Goal: Obtain resource: Download file/media

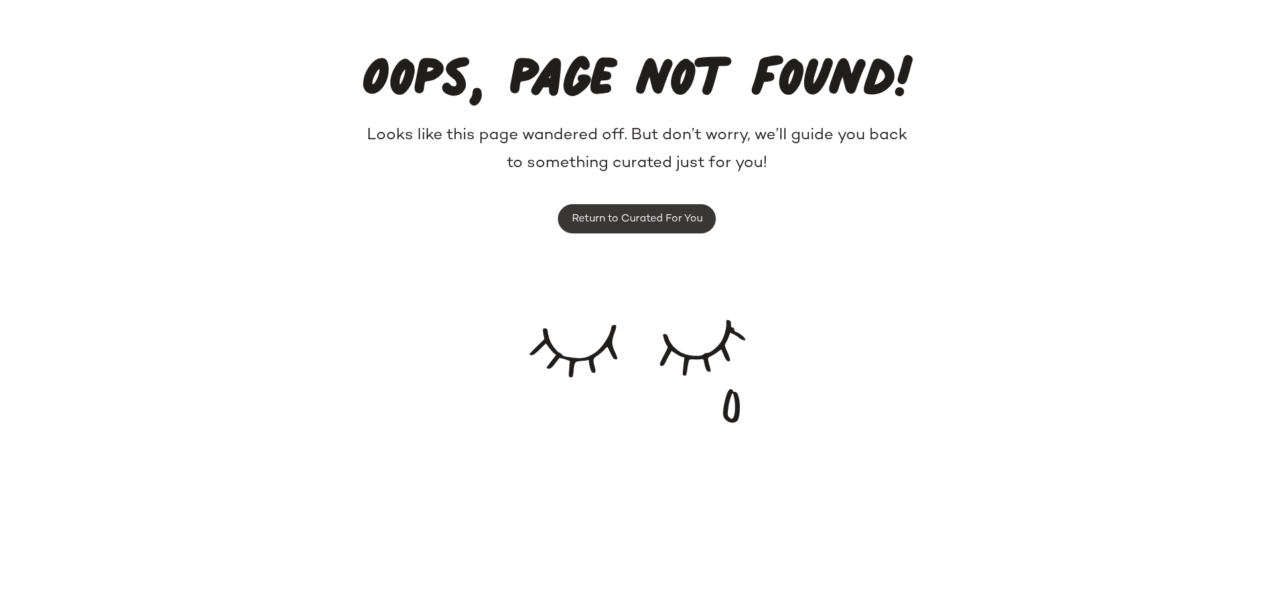
click at [656, 225] on span "Return to Curated For You" at bounding box center [636, 219] width 131 height 13
click at [691, 218] on span "Return to Curated For You" at bounding box center [636, 219] width 131 height 13
click at [676, 218] on span "Return to Curated For You" at bounding box center [636, 219] width 131 height 13
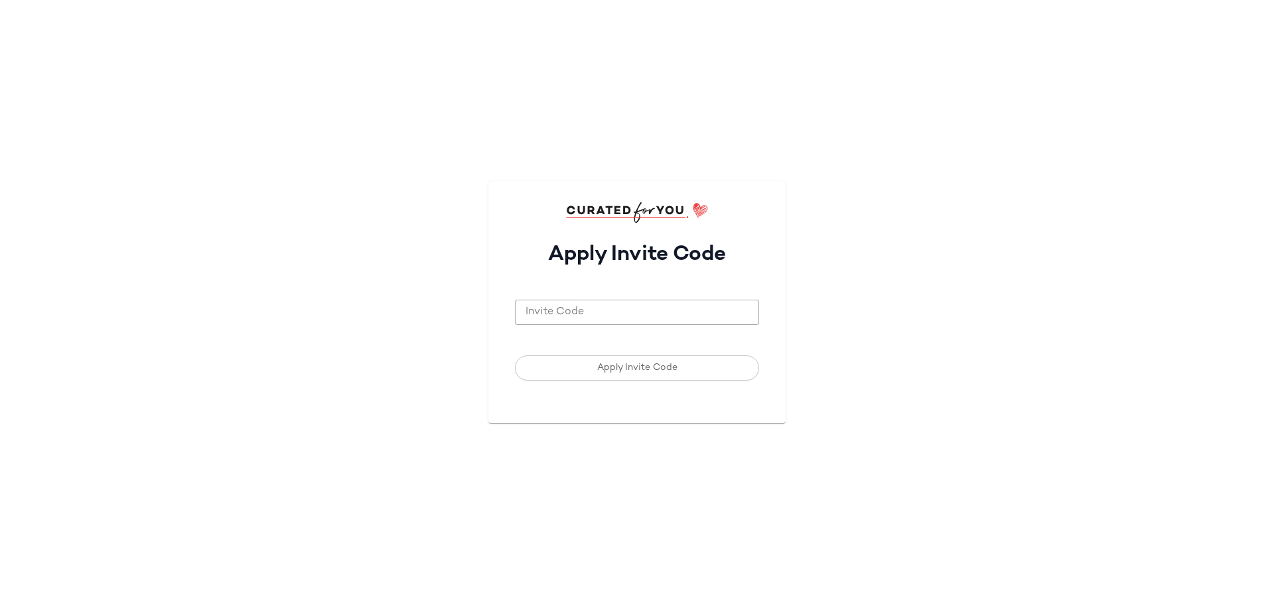
click at [659, 304] on input "Invite Code" at bounding box center [637, 313] width 244 height 26
drag, startPoint x: 1236, startPoint y: 289, endPoint x: 1016, endPoint y: 294, distance: 220.3
click at [1236, 289] on div "Apply Invite Code Invite Code Invite Code Required Apply Invite Code" at bounding box center [637, 302] width 1274 height 604
click at [718, 318] on input "Invite Code" at bounding box center [637, 313] width 244 height 26
paste input "*******"
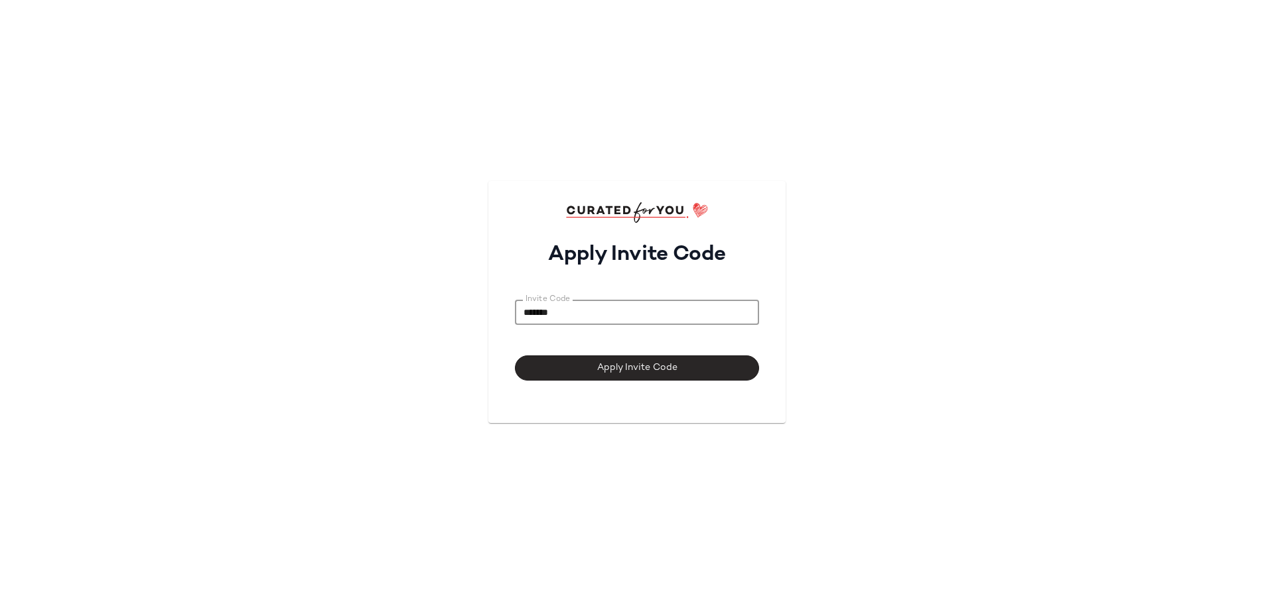
type input "*******"
click at [655, 370] on span "Apply Invite Code" at bounding box center [636, 368] width 81 height 11
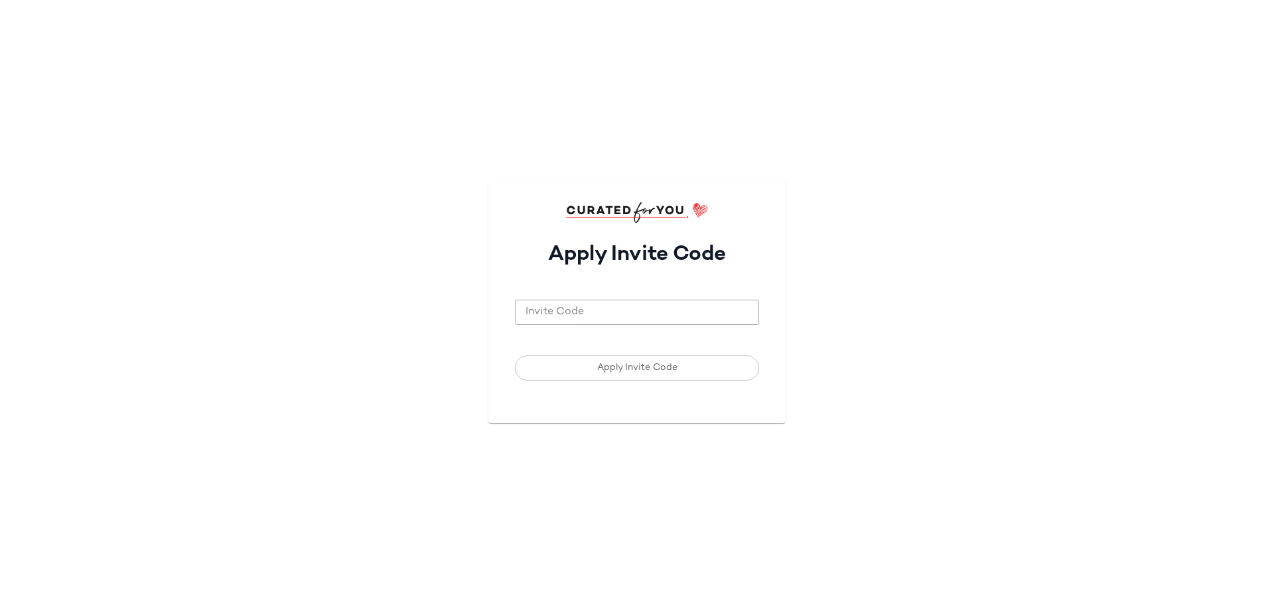
click at [592, 309] on input "Invite Code" at bounding box center [637, 313] width 244 height 26
paste input "*******"
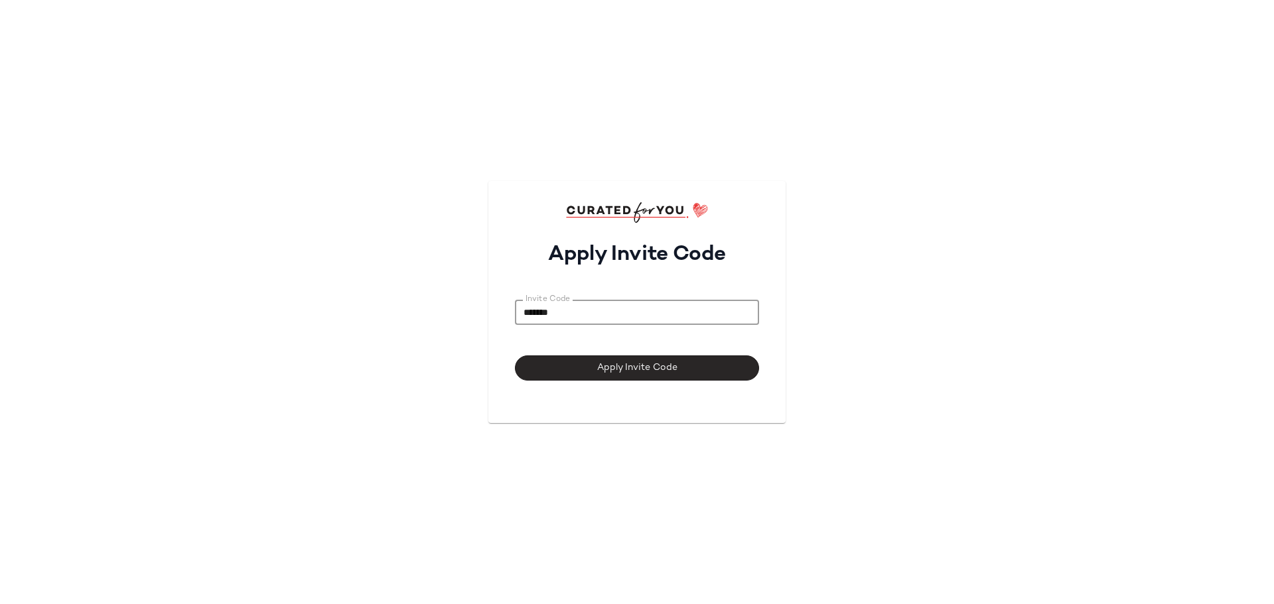
type input "*******"
click at [600, 372] on span "Apply Invite Code" at bounding box center [636, 368] width 81 height 11
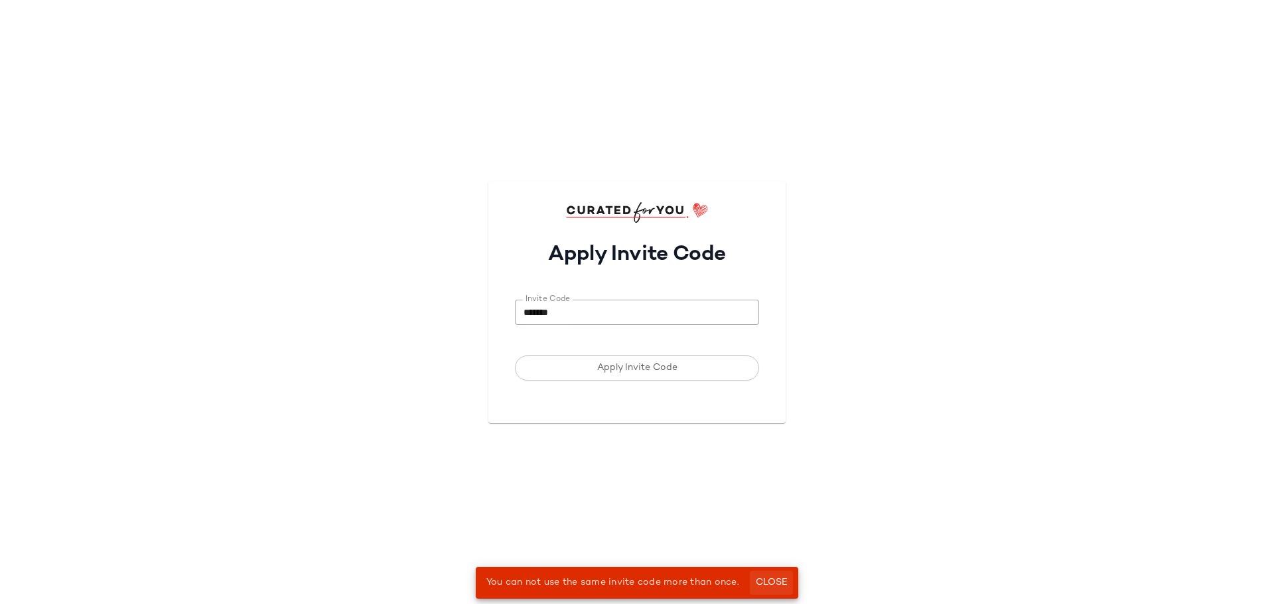
click at [786, 579] on button "Close" at bounding box center [771, 583] width 43 height 24
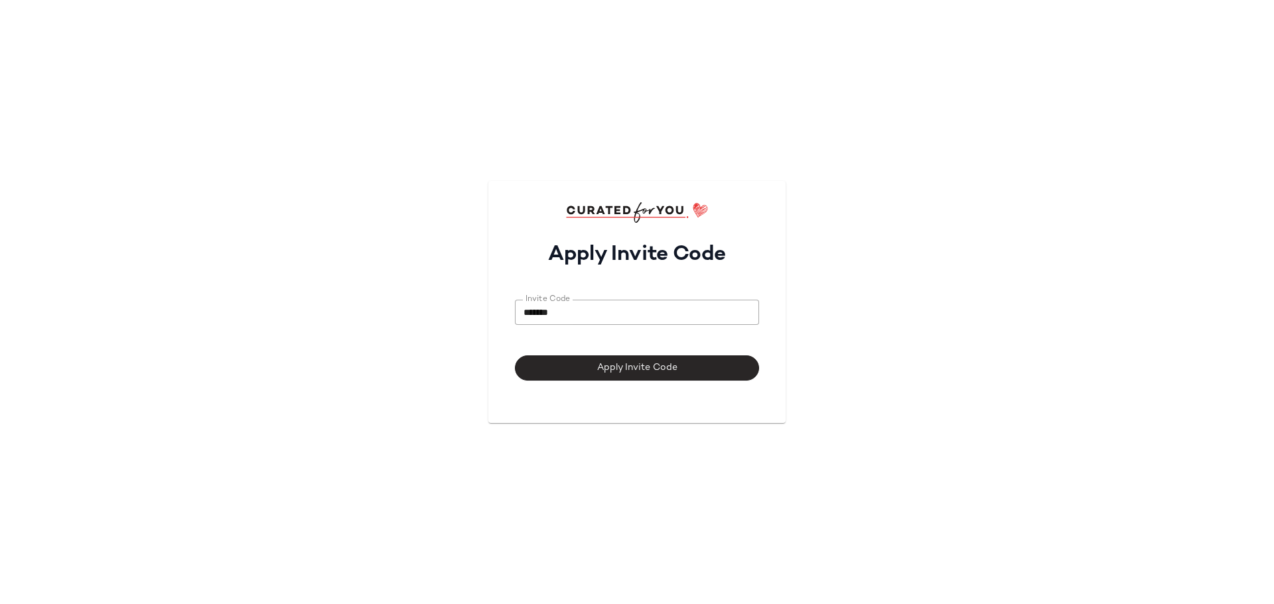
click at [636, 368] on span "Apply Invite Code" at bounding box center [636, 368] width 81 height 11
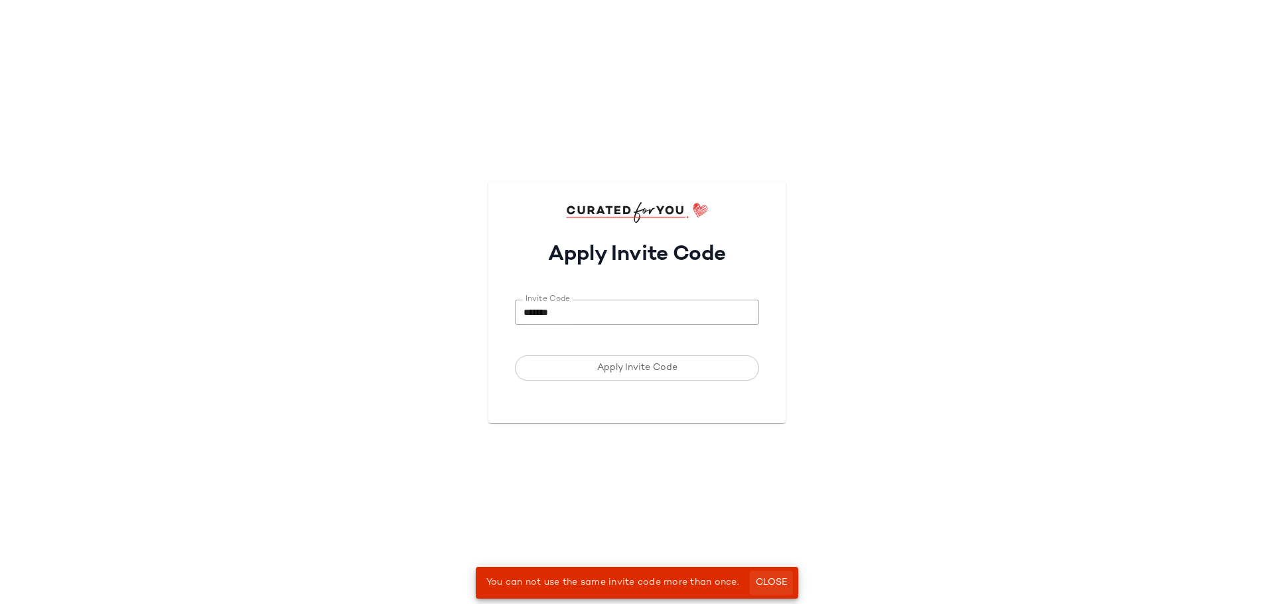
click at [770, 586] on span "Close" at bounding box center [771, 583] width 33 height 11
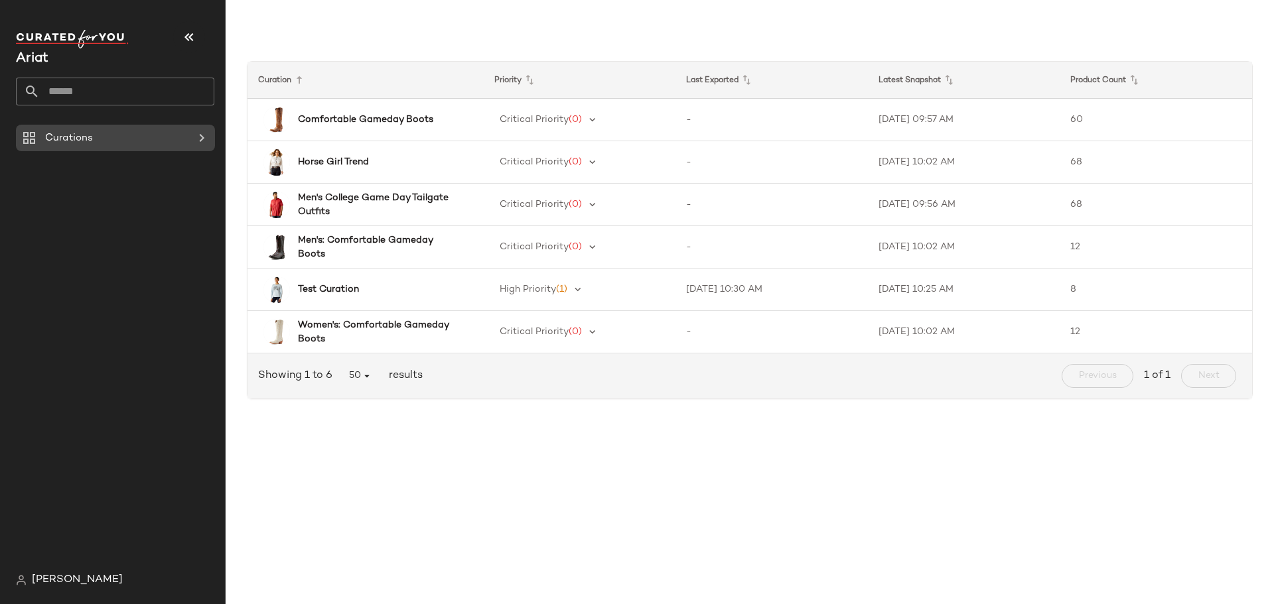
click at [181, 134] on div "Curations" at bounding box center [116, 138] width 150 height 15
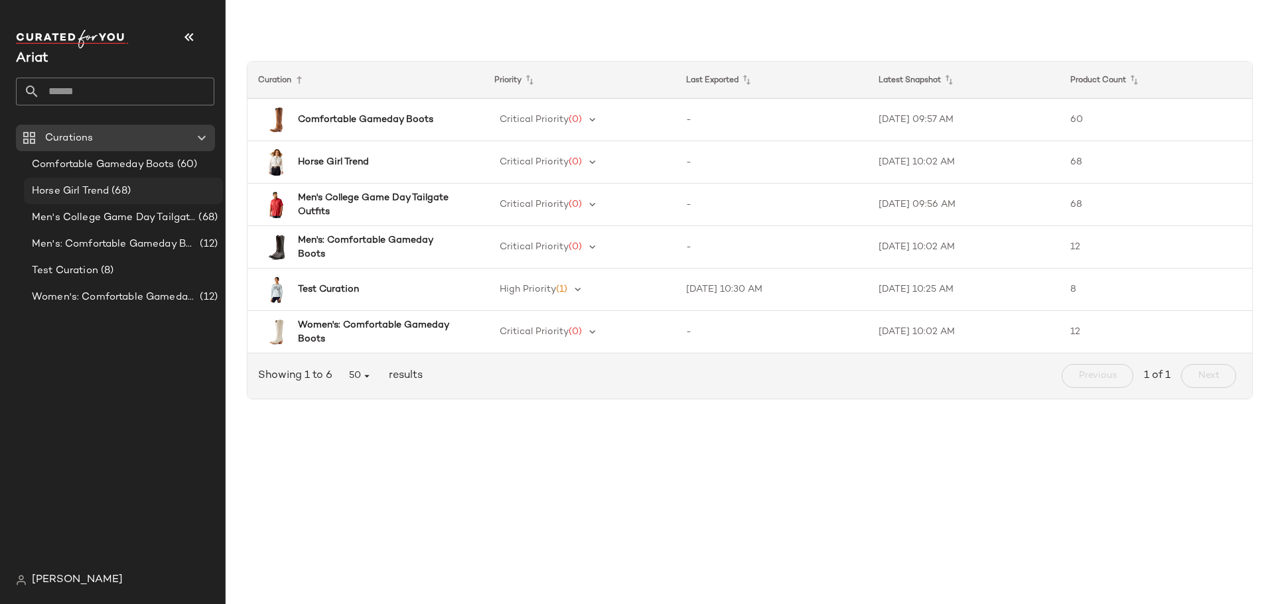
click at [104, 185] on span "Horse Girl Trend" at bounding box center [70, 191] width 77 height 15
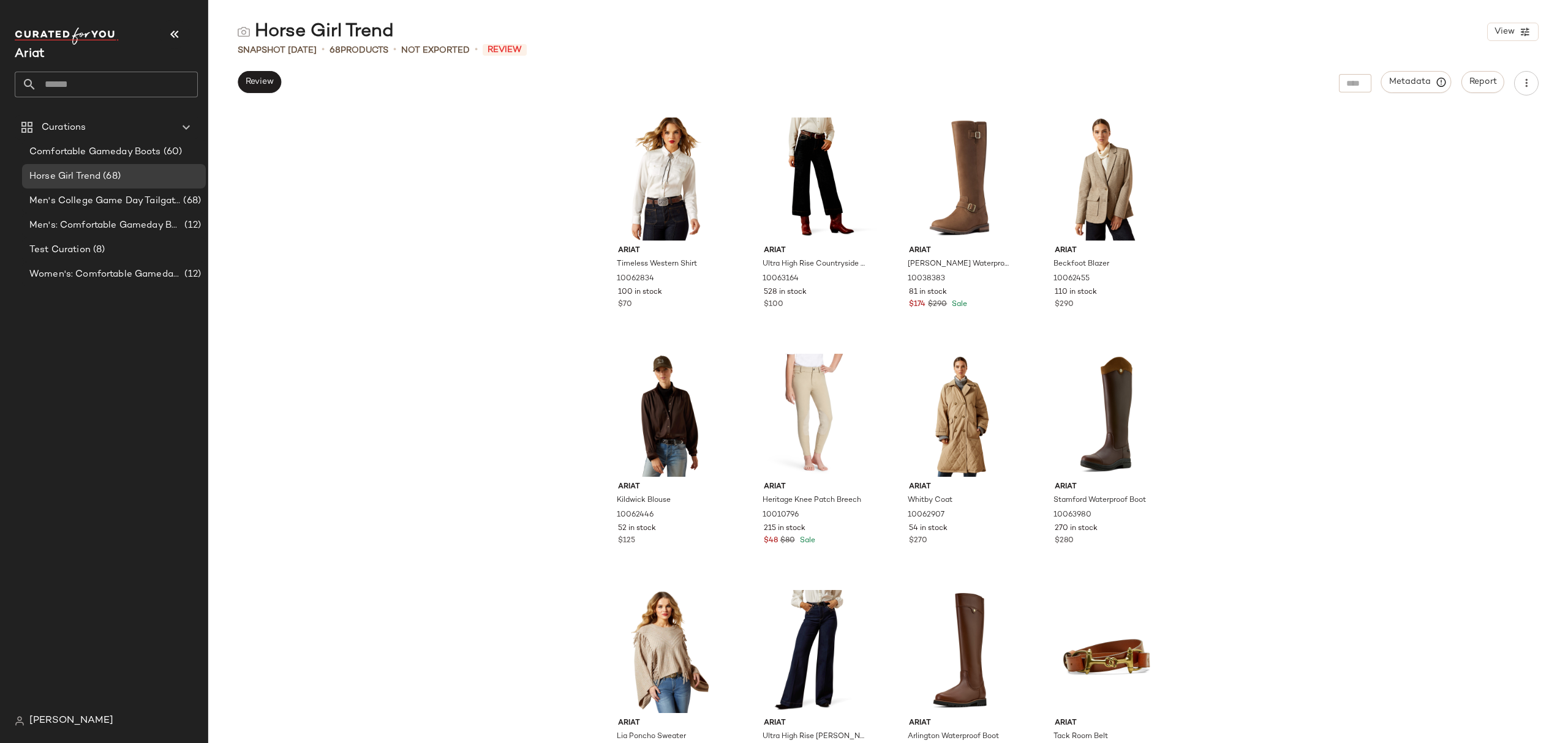
drag, startPoint x: 1120, startPoint y: 2, endPoint x: 1212, endPoint y: 409, distance: 417.3
click at [1176, 409] on div "Ariat Timeless Western Shirt 10062834 100 in stock $70 Ariat Ultra High Rise Co…" at bounding box center [888, 426] width 1360 height 633
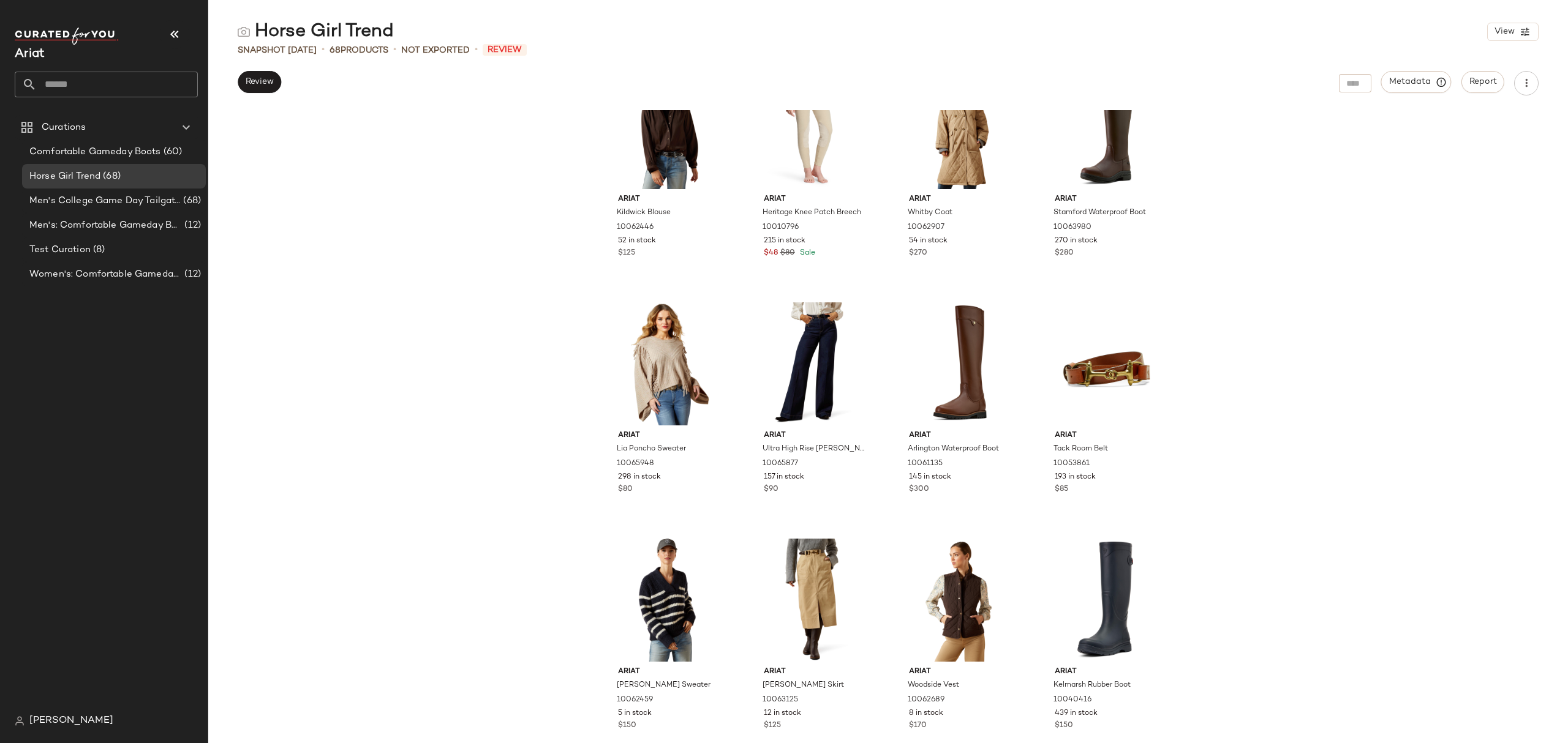
scroll to position [284, 0]
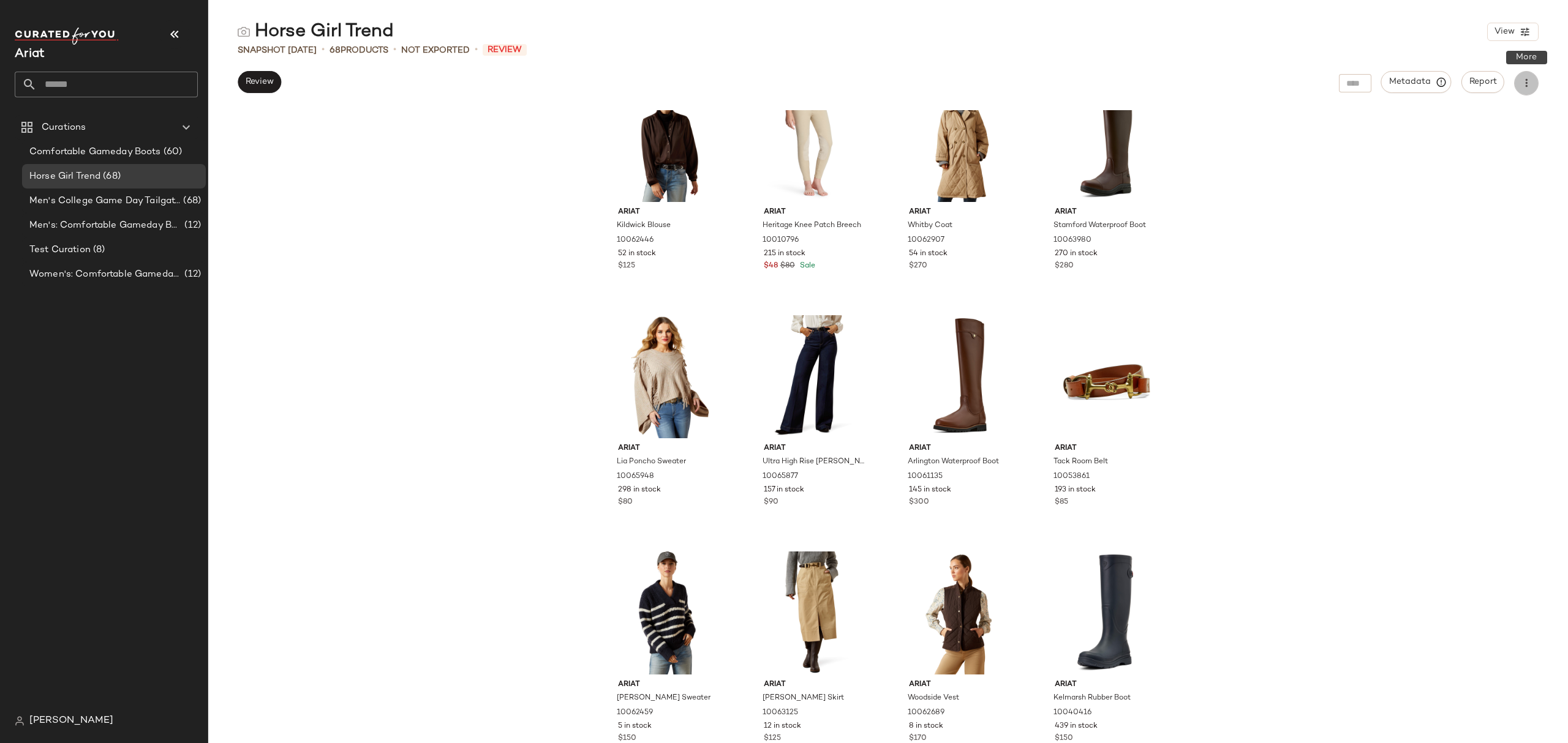
click at [1176, 82] on icon "button" at bounding box center [1526, 83] width 12 height 12
click at [1176, 189] on div "Ariat Kildwick Blouse 10062446 52 in stock $125 Ariat Heritage Knee Patch Breec…" at bounding box center [888, 426] width 1360 height 633
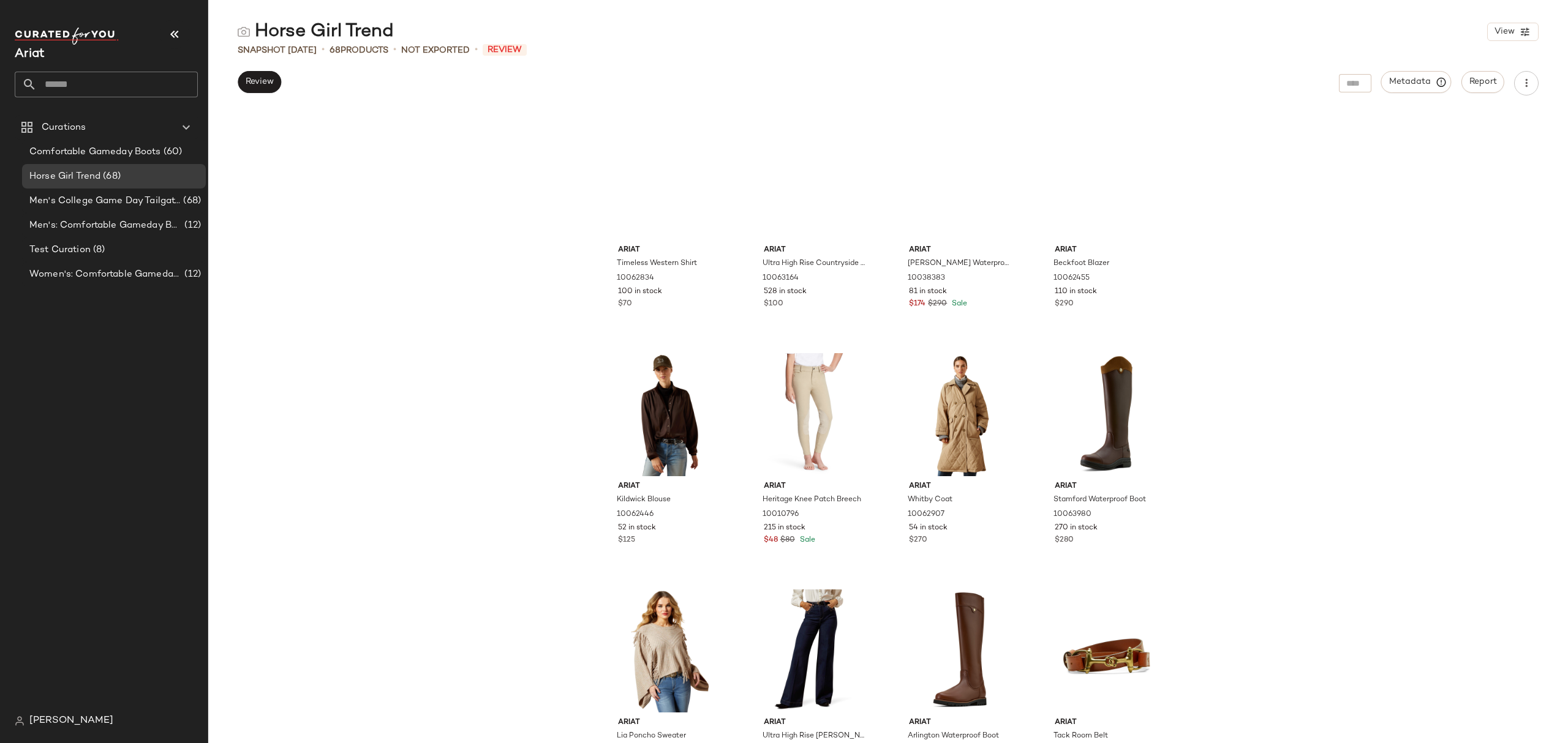
scroll to position [0, 0]
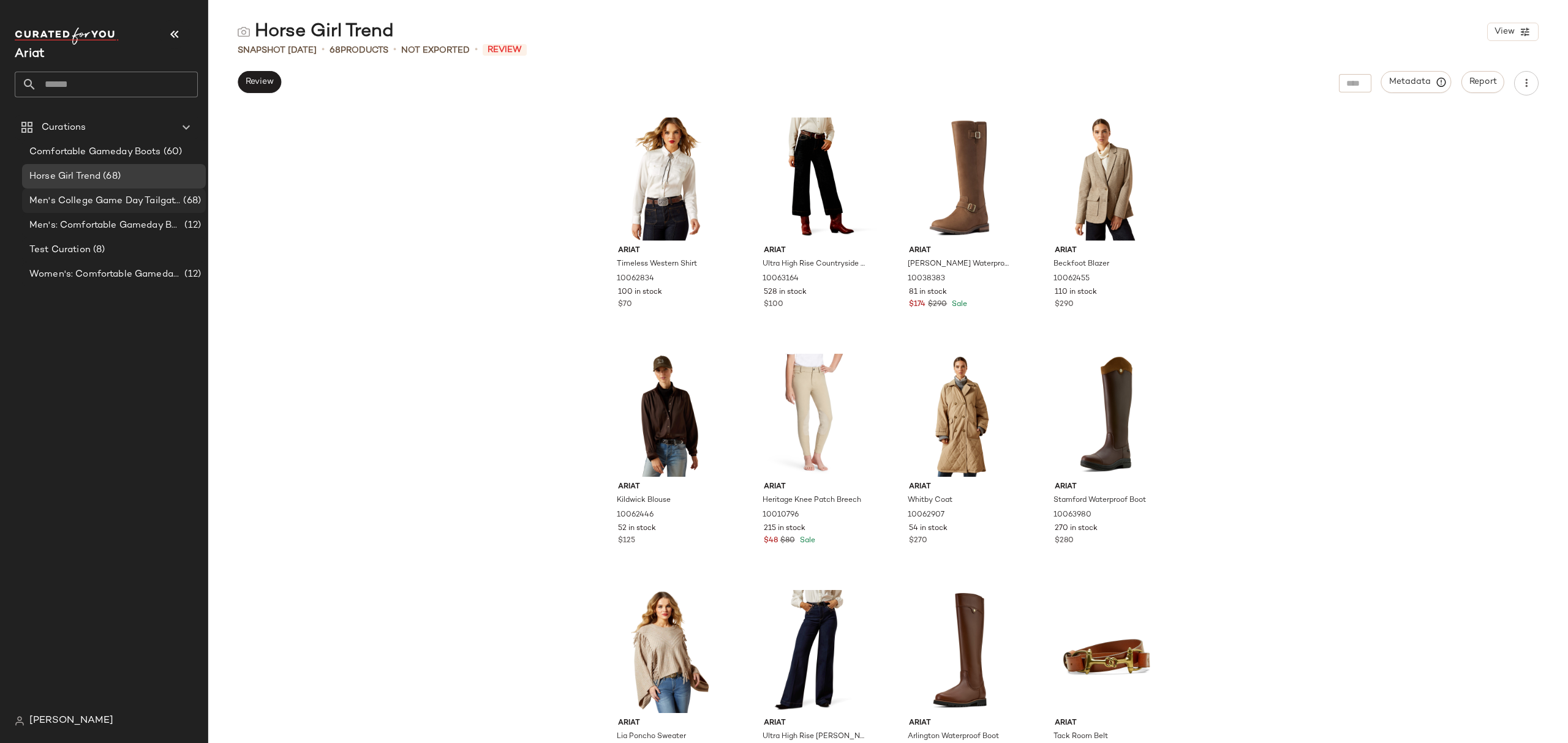
click at [63, 206] on span "Men's College Game Day Tailgate Outfits" at bounding box center [105, 200] width 151 height 14
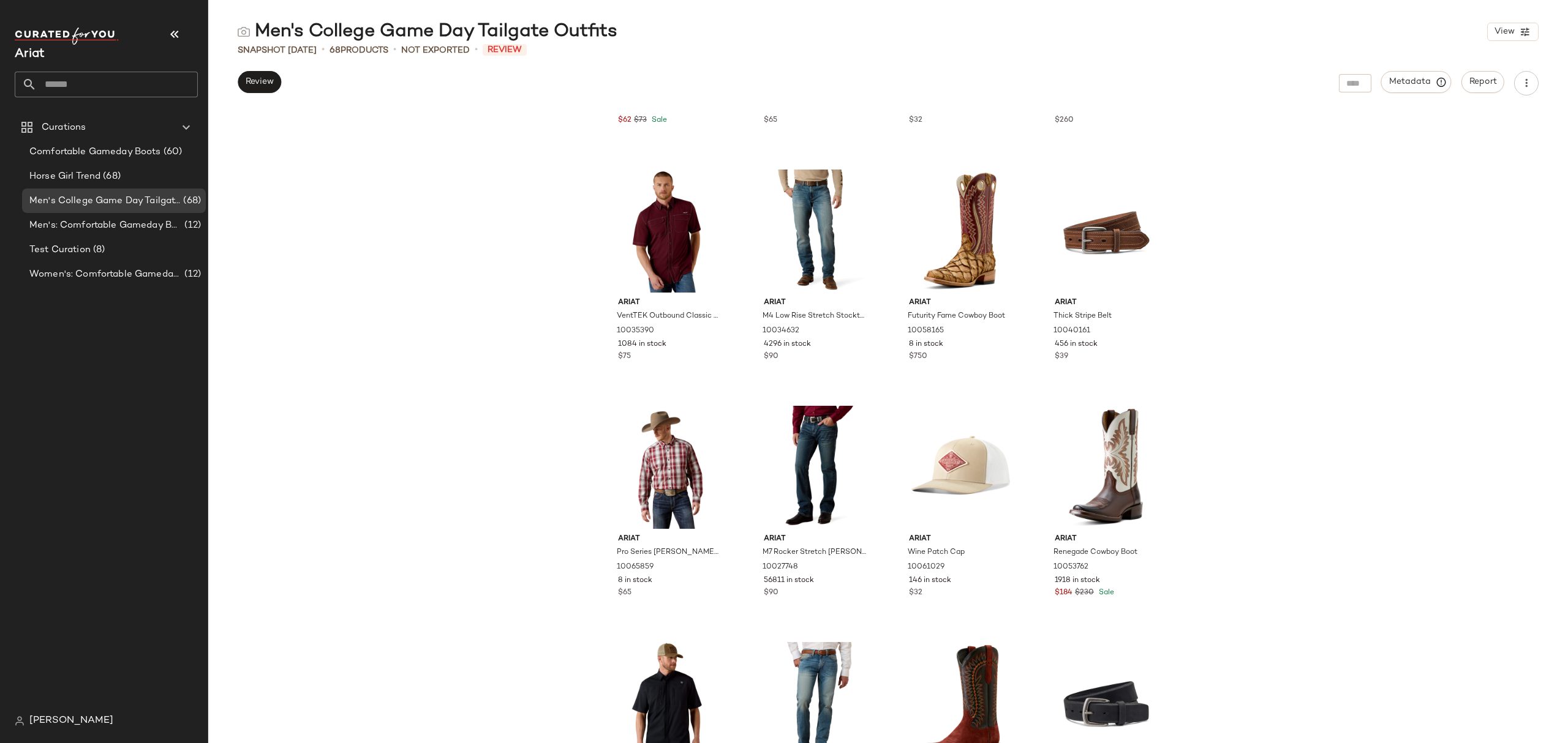
scroll to position [3387, 0]
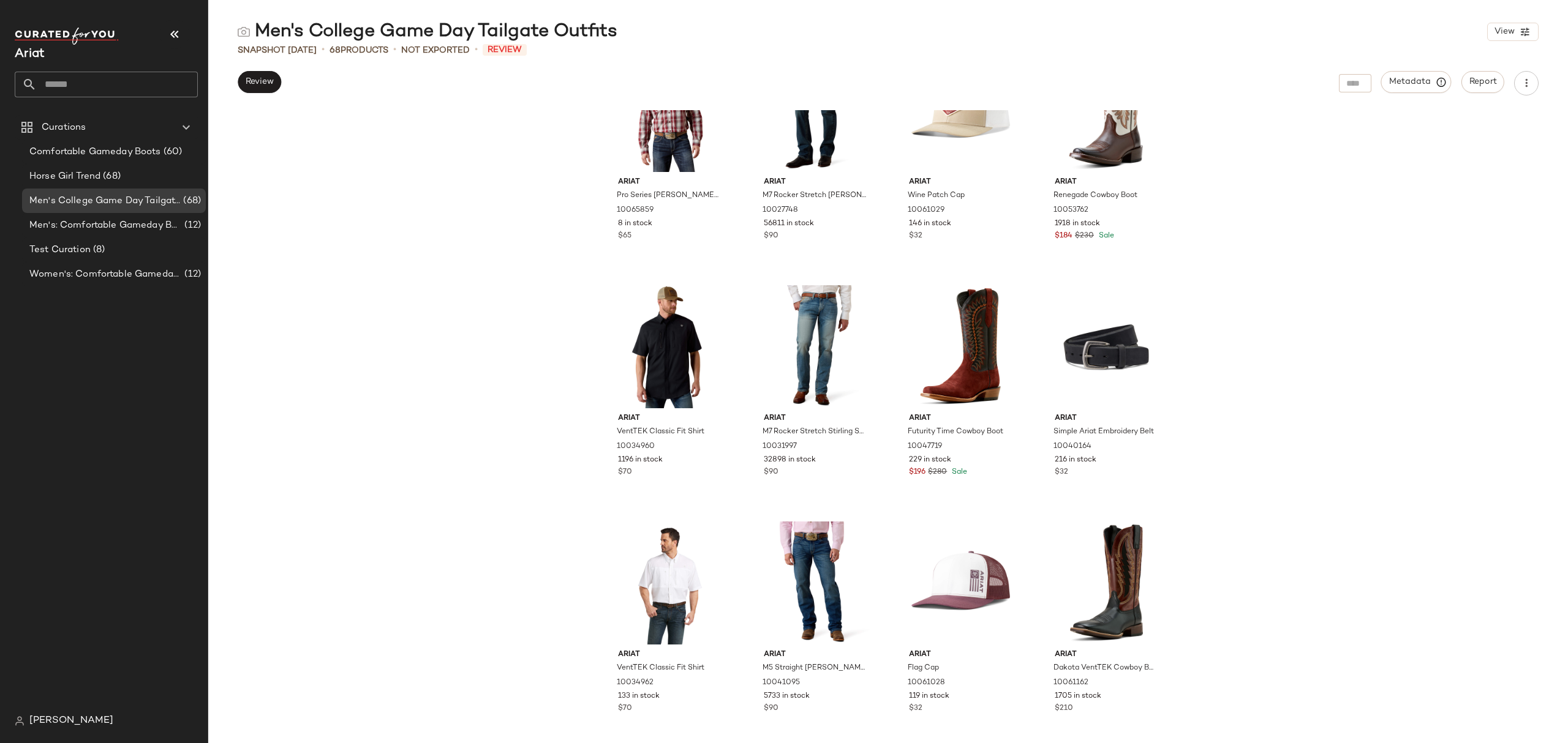
drag, startPoint x: 1270, startPoint y: 626, endPoint x: 1224, endPoint y: 230, distance: 398.7
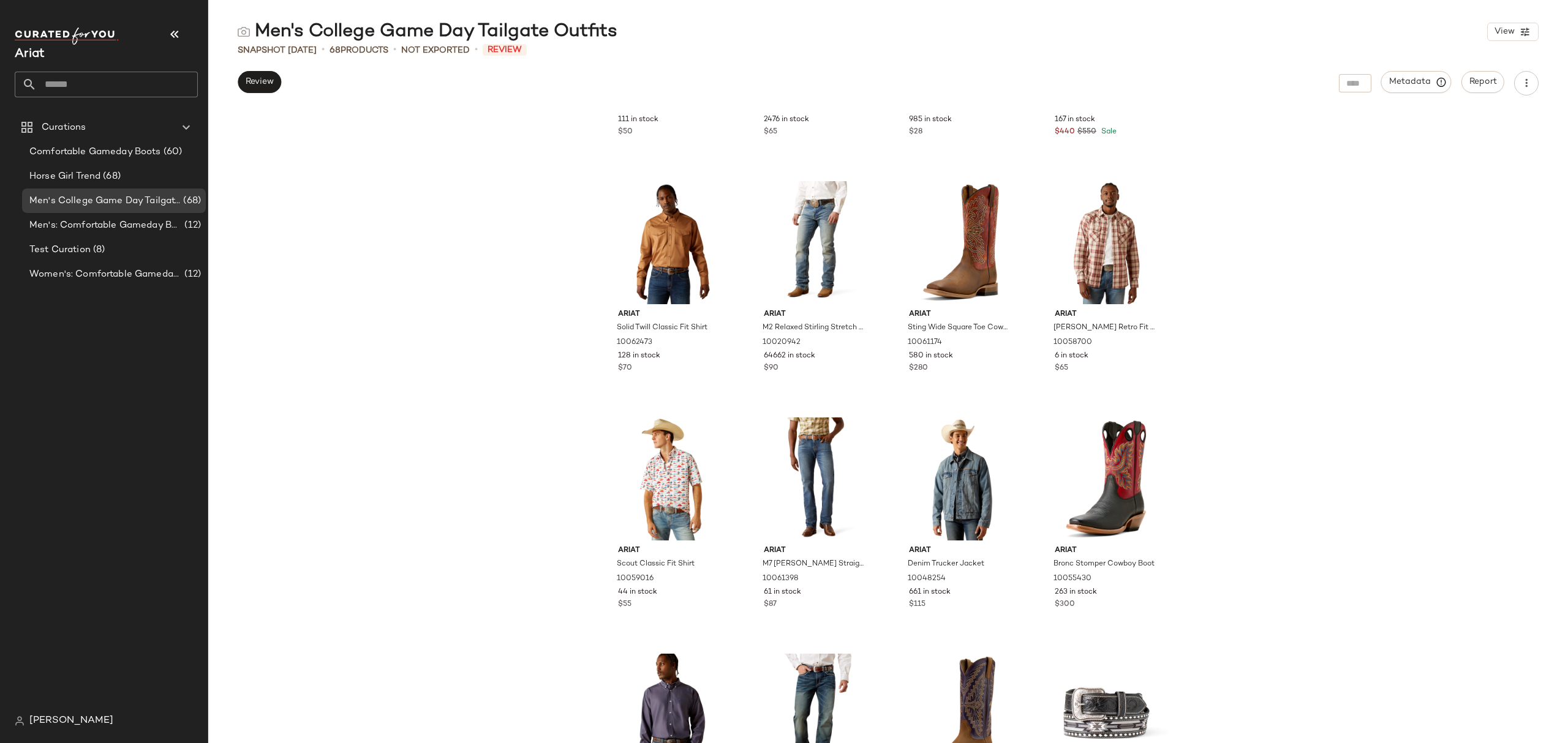
scroll to position [0, 0]
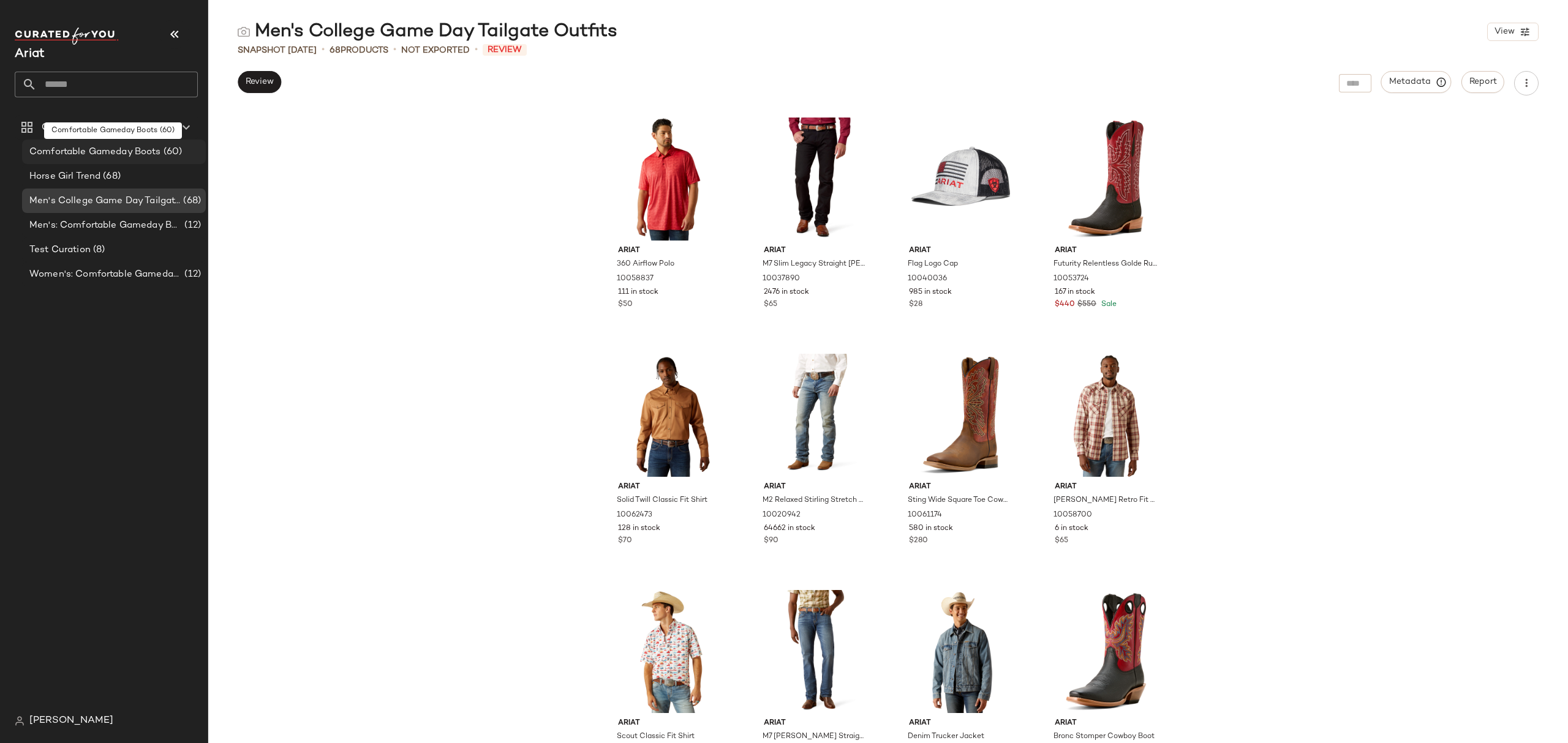
click at [59, 156] on span "Comfortable Gameday Boots" at bounding box center [95, 151] width 132 height 14
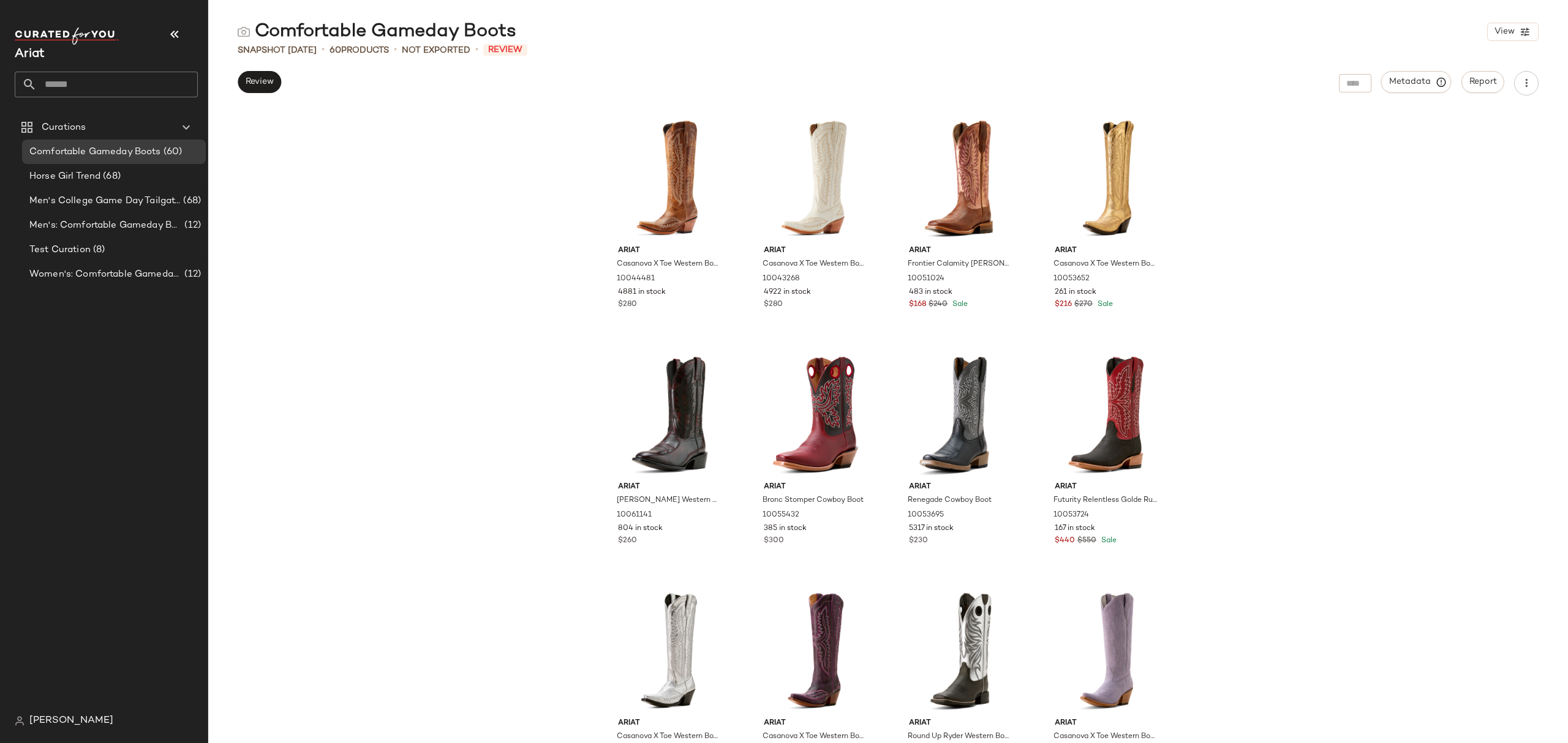
drag, startPoint x: 312, startPoint y: 182, endPoint x: 398, endPoint y: 99, distance: 119.5
click at [312, 182] on div "Ariat Casanova X Toe Western Boot 10044481 4881 in stock $280 Ariat Casanova X …" at bounding box center [888, 426] width 1360 height 633
click at [87, 256] on span "Test Curation" at bounding box center [60, 249] width 61 height 14
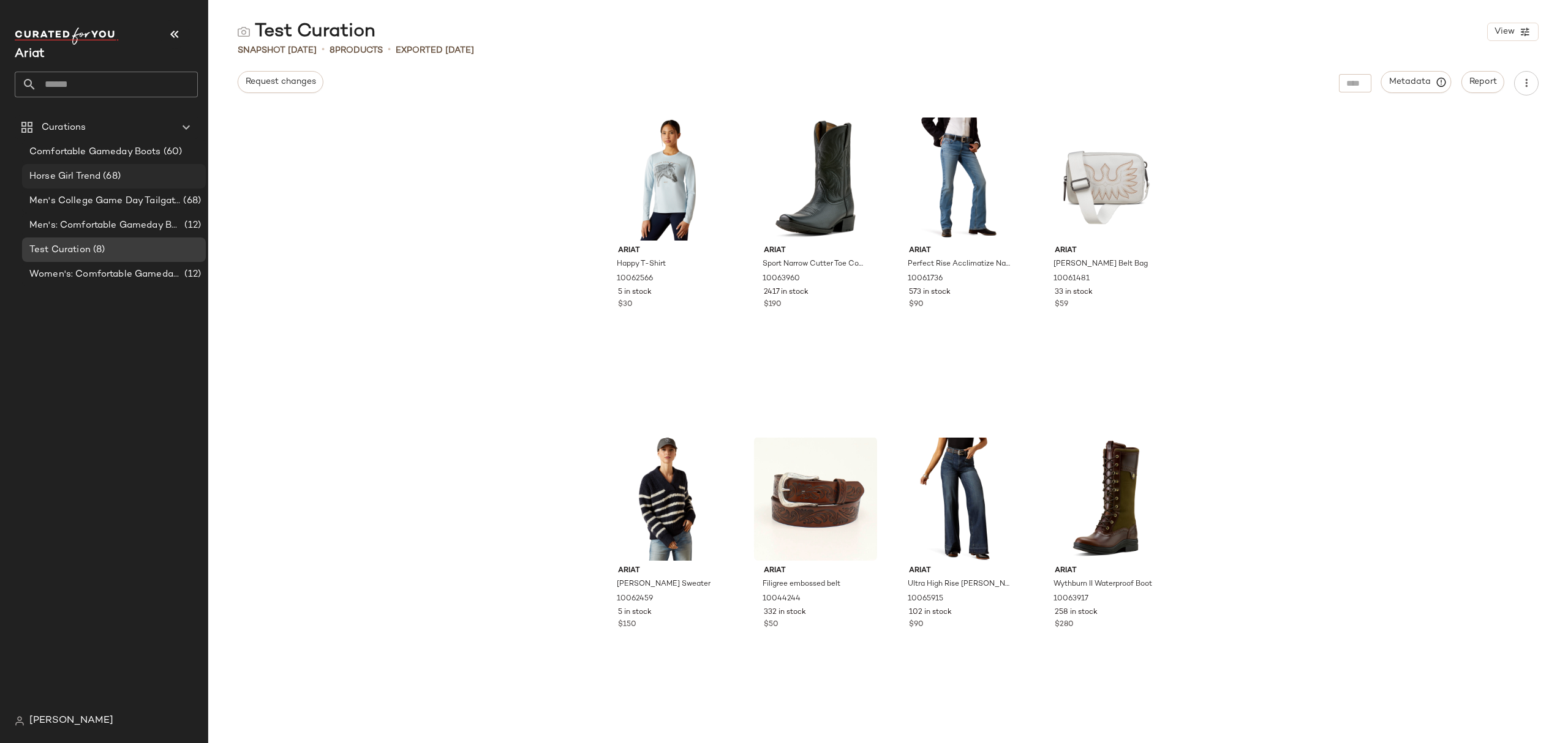
drag, startPoint x: 127, startPoint y: 166, endPoint x: 149, endPoint y: 172, distance: 22.8
click at [127, 166] on div "Horse Girl Trend (68)" at bounding box center [114, 176] width 184 height 25
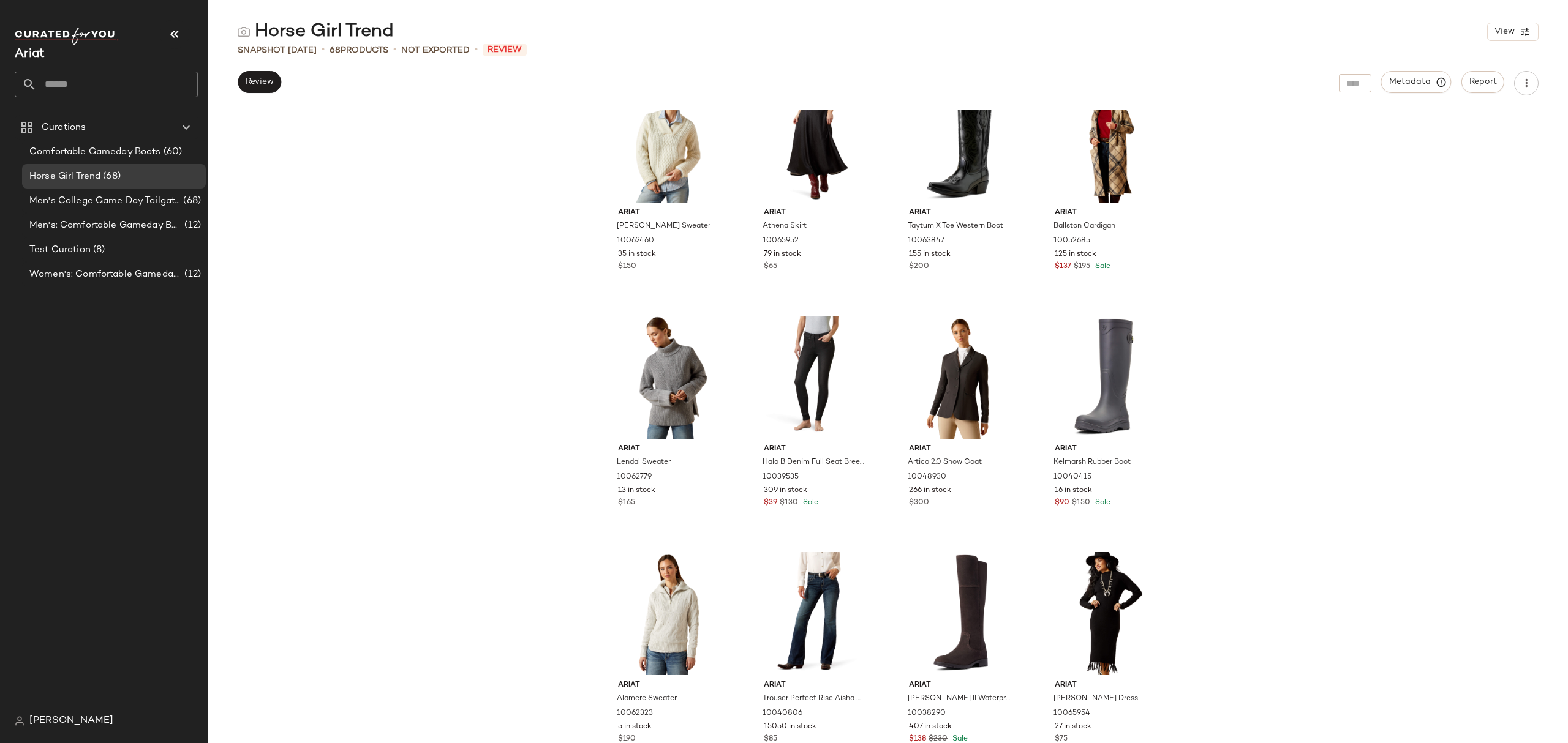
scroll to position [3387, 0]
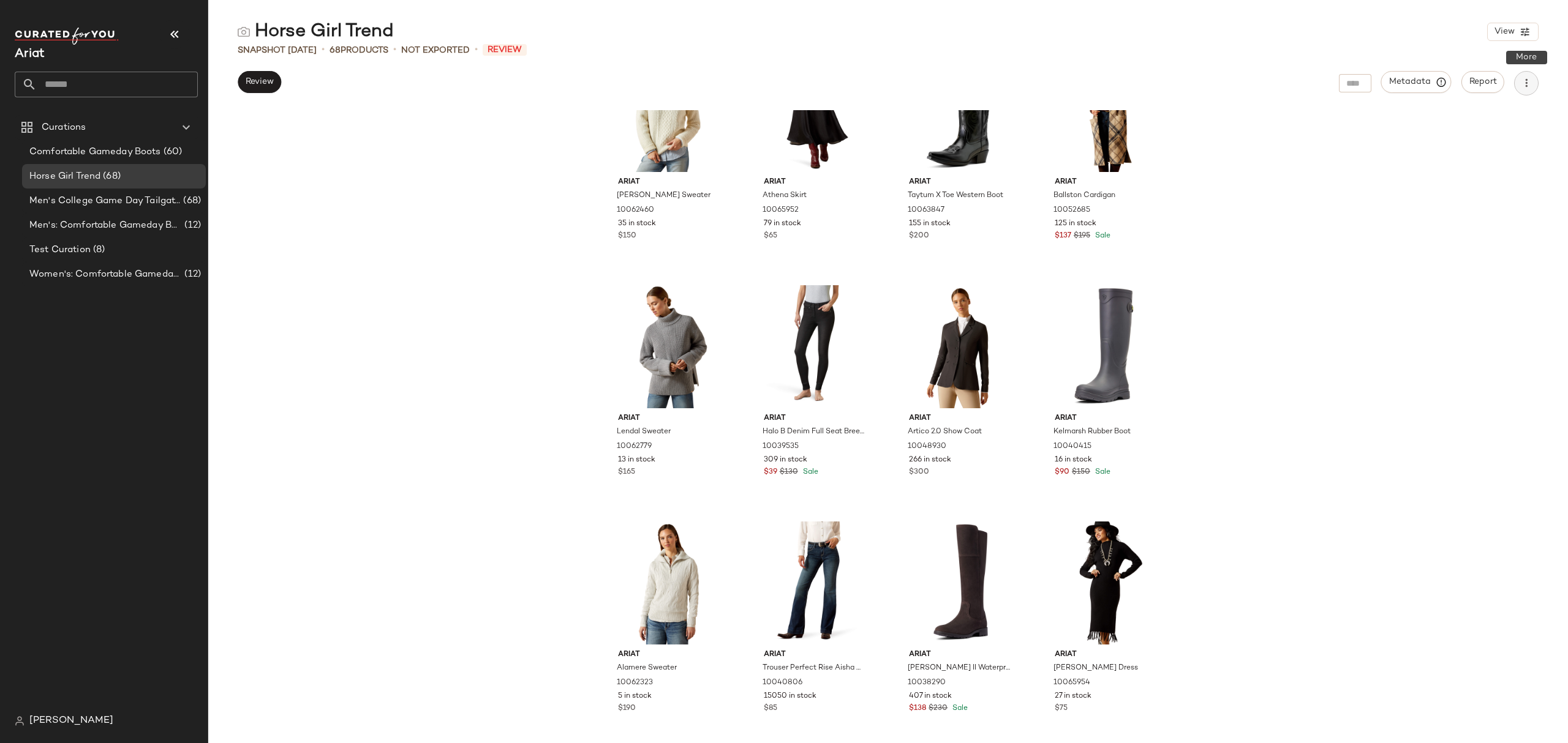
click at [1176, 81] on icon "button" at bounding box center [1526, 83] width 12 height 12
click at [1176, 114] on span "Download CSV" at bounding box center [1471, 118] width 115 height 13
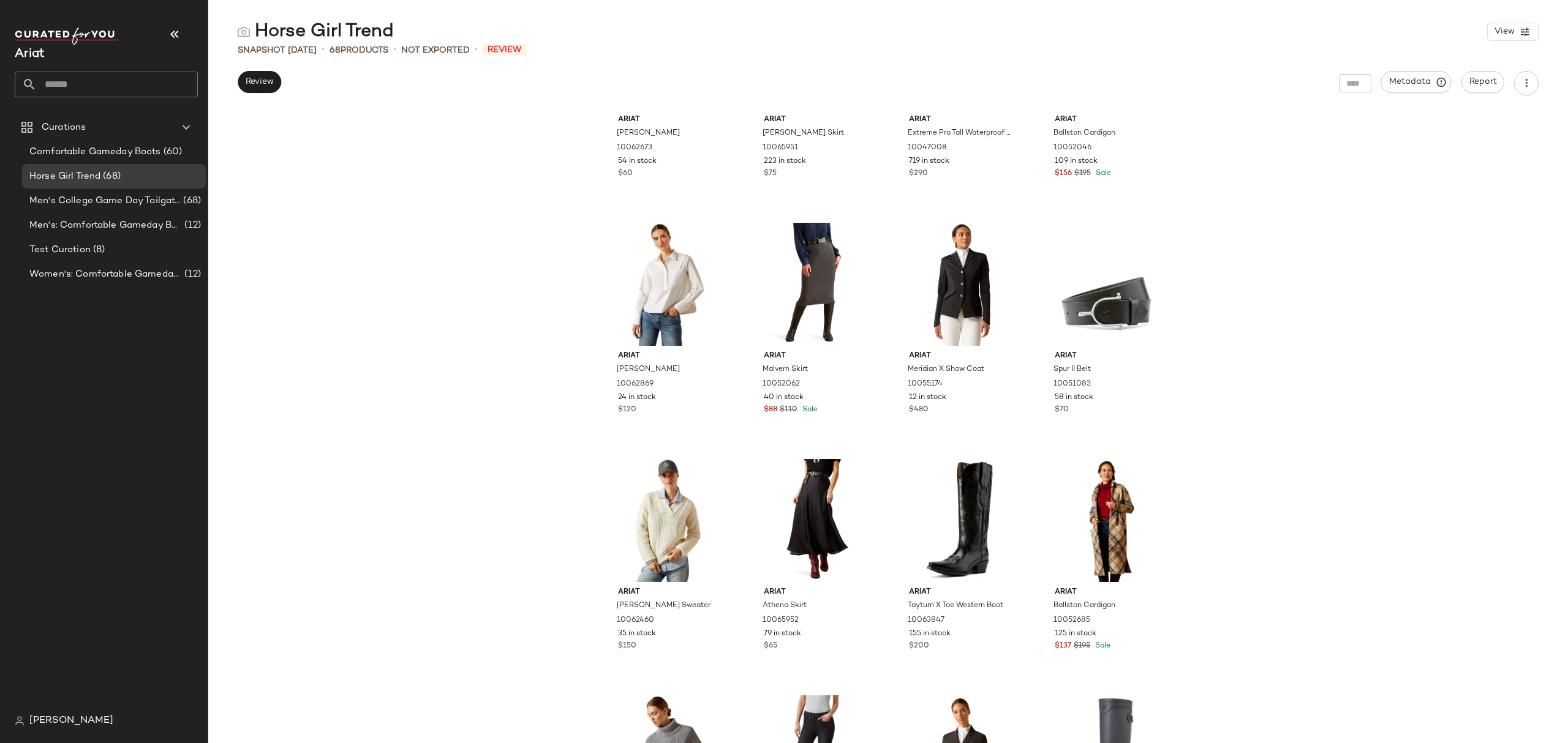
scroll to position [2897, 0]
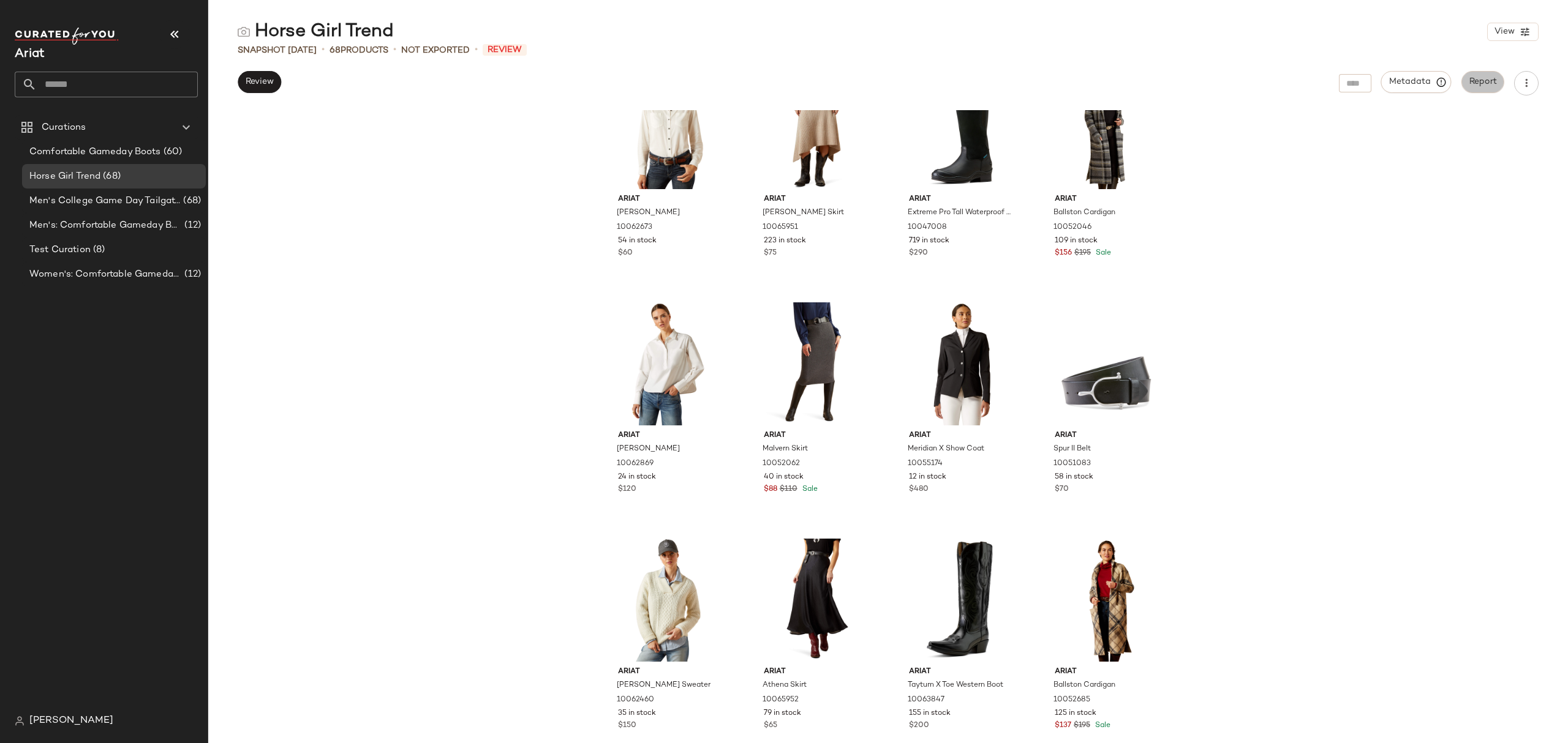
click at [1176, 75] on button "Report" at bounding box center [1483, 82] width 42 height 22
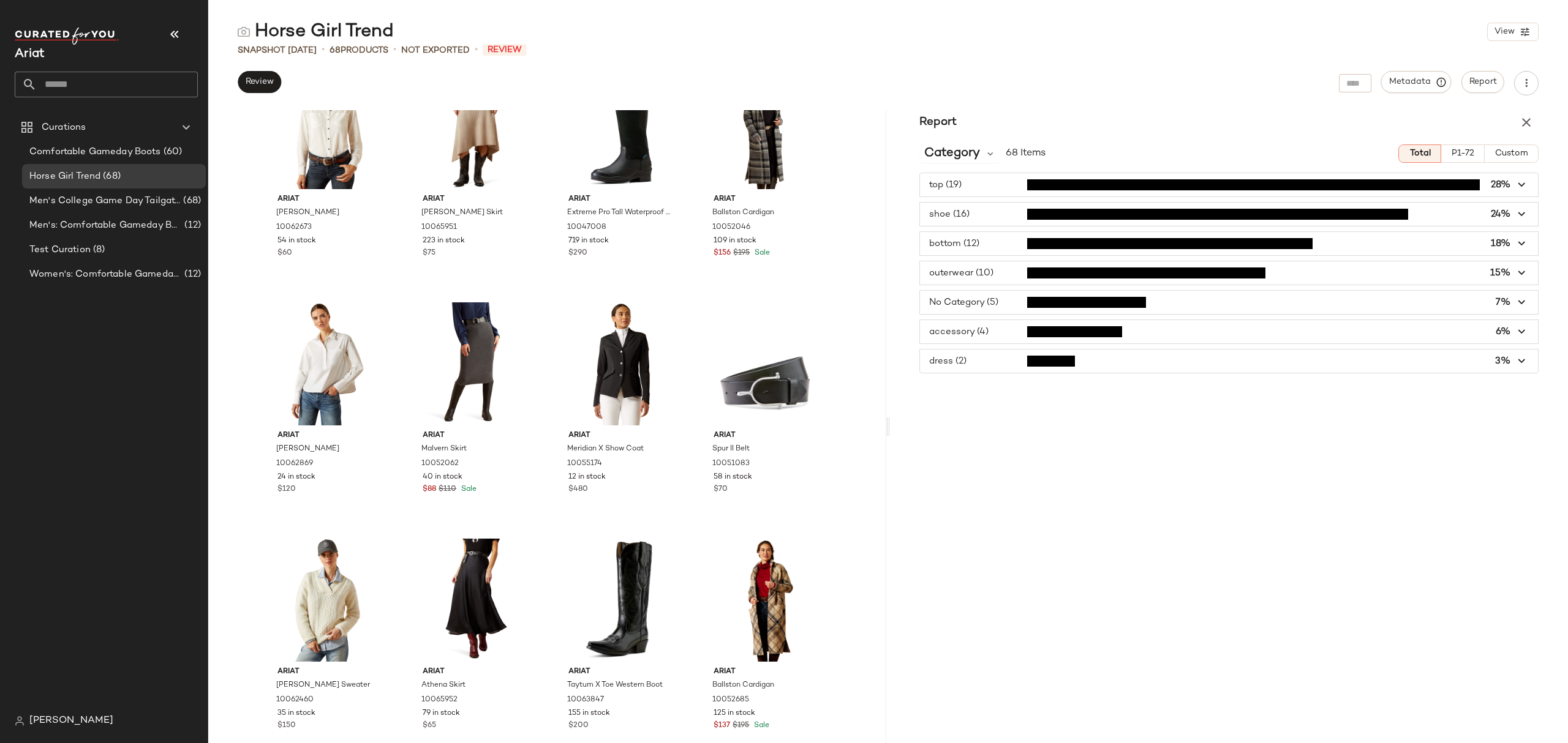
click at [1176, 152] on span "P1-72" at bounding box center [1463, 153] width 23 height 10
click at [1176, 153] on span "Total" at bounding box center [1418, 153] width 21 height 10
click at [1176, 74] on button "Metadata" at bounding box center [1417, 82] width 70 height 22
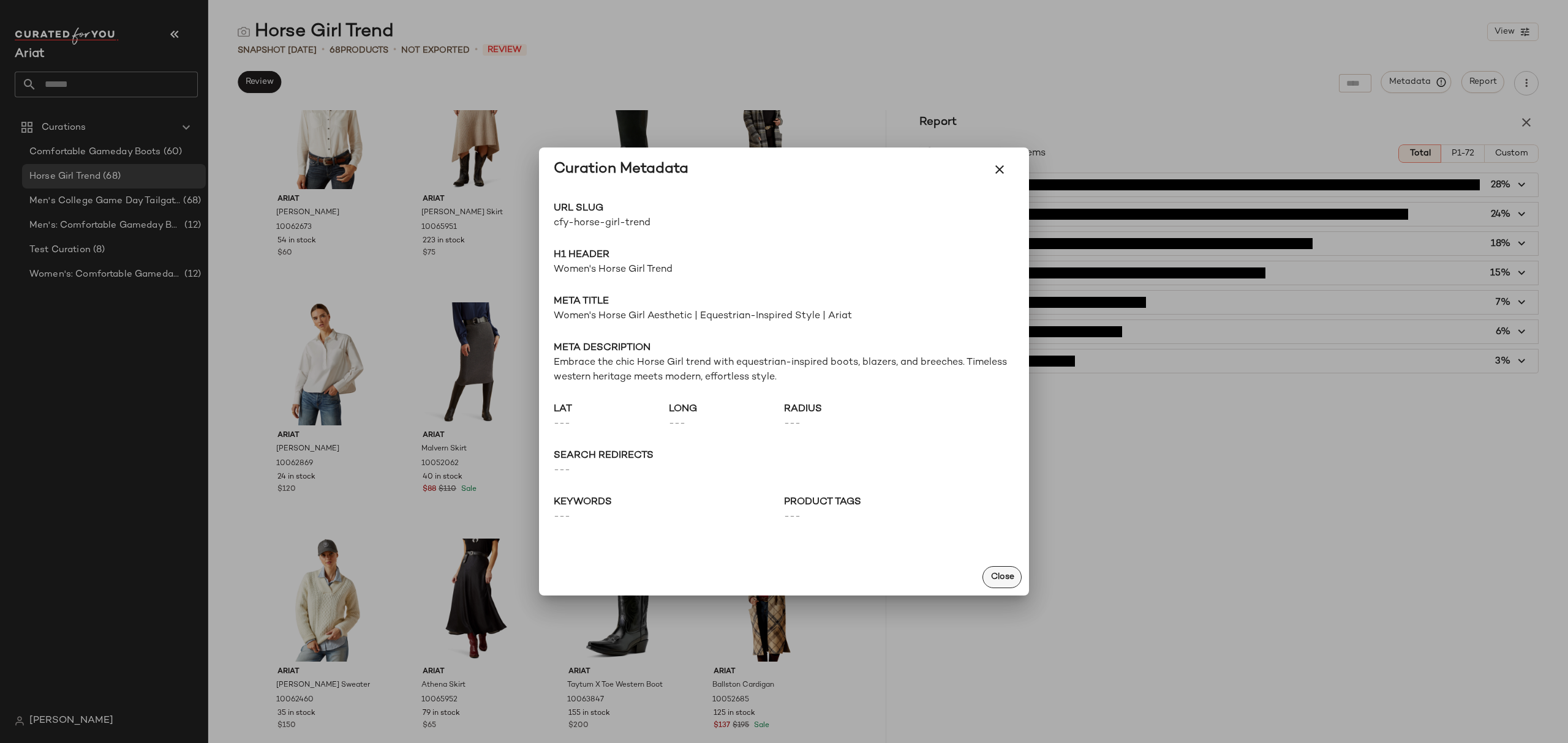
click at [1013, 557] on span "Close" at bounding box center [1002, 577] width 24 height 10
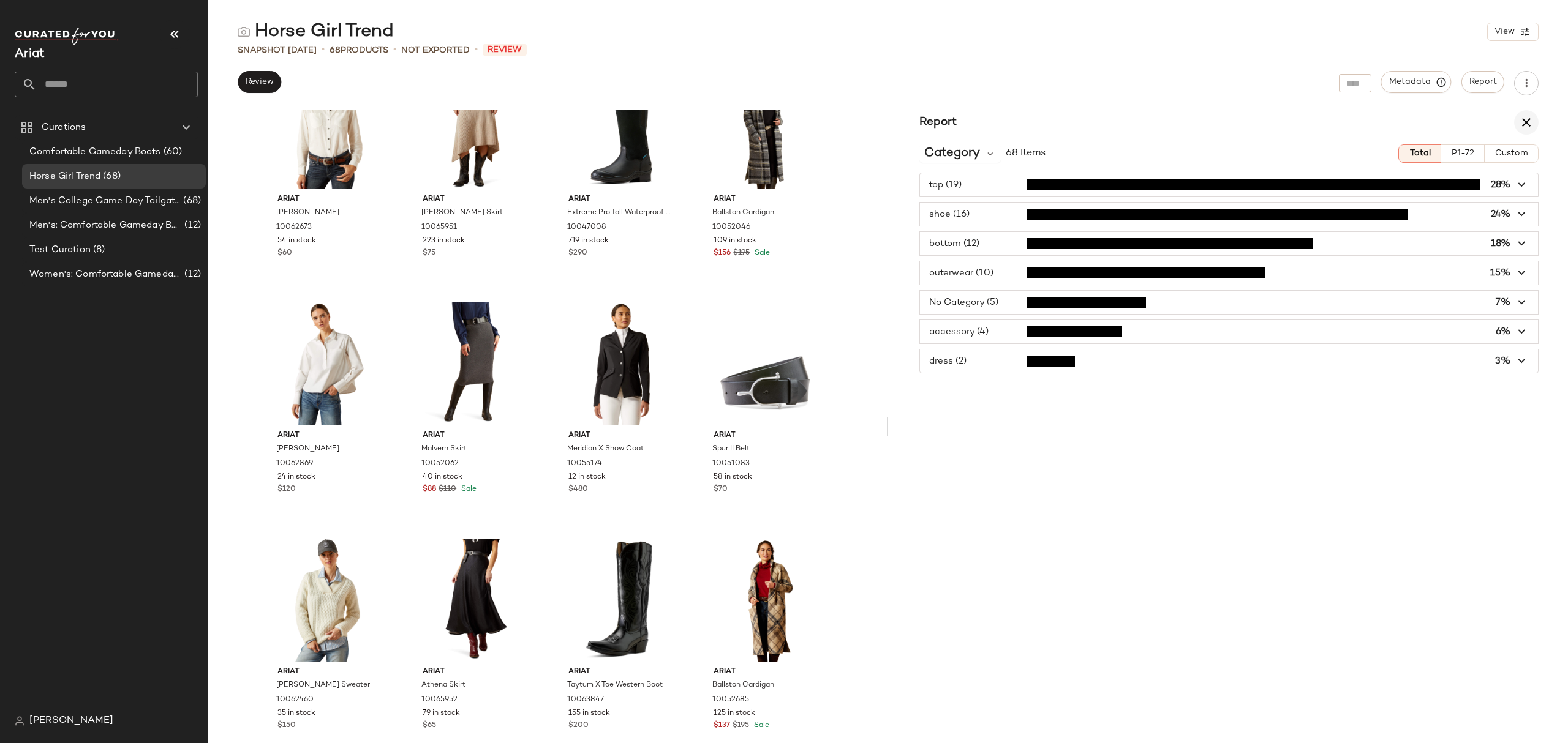
click at [1176, 128] on icon "button" at bounding box center [1526, 123] width 15 height 15
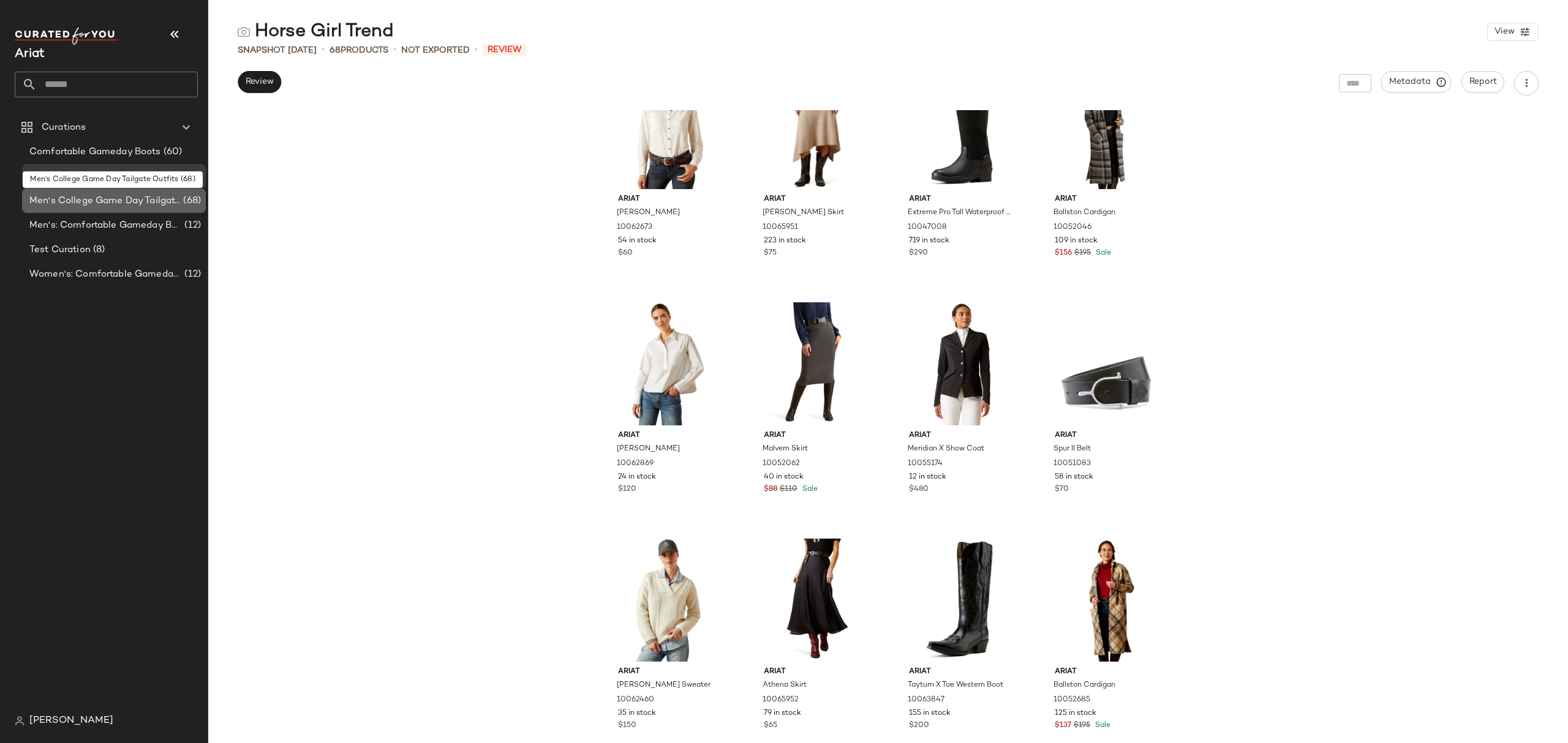
click at [99, 194] on span "Men's College Game Day Tailgate Outfits" at bounding box center [105, 200] width 151 height 14
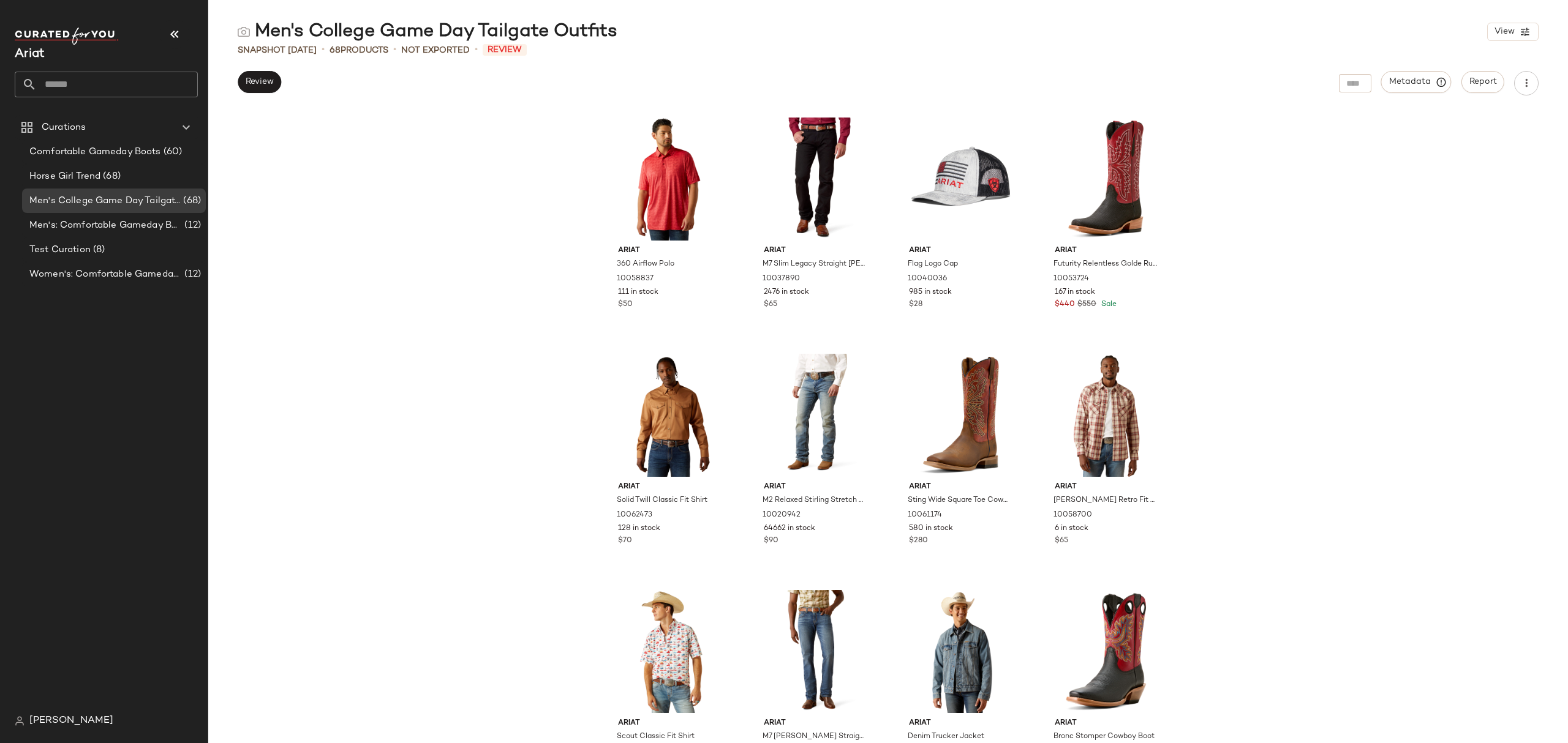
drag, startPoint x: 258, startPoint y: 25, endPoint x: 613, endPoint y: 35, distance: 355.1
click at [613, 35] on div "Men's College Game Day Tailgate Outfits" at bounding box center [427, 31] width 380 height 25
copy div "Men's College Game Day Tailgate Outfits"
click at [1176, 348] on div "Ariat 360 Airflow Polo 10058837 111 in stock $50 Ariat M7 Slim Legacy Straight …" at bounding box center [888, 426] width 1360 height 633
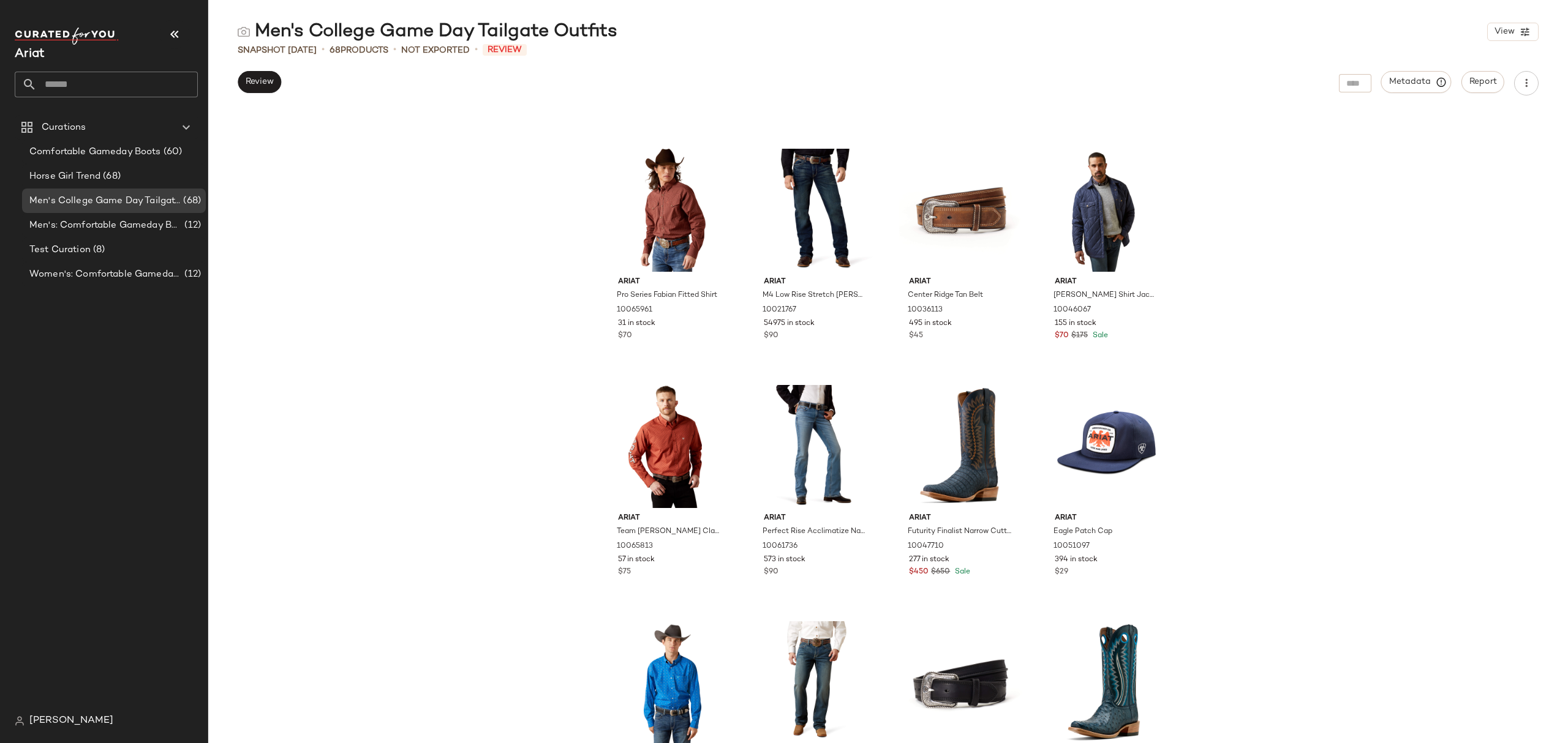
scroll to position [1397, 0]
click at [1158, 557] on div "#36" at bounding box center [1106, 682] width 123 height 124
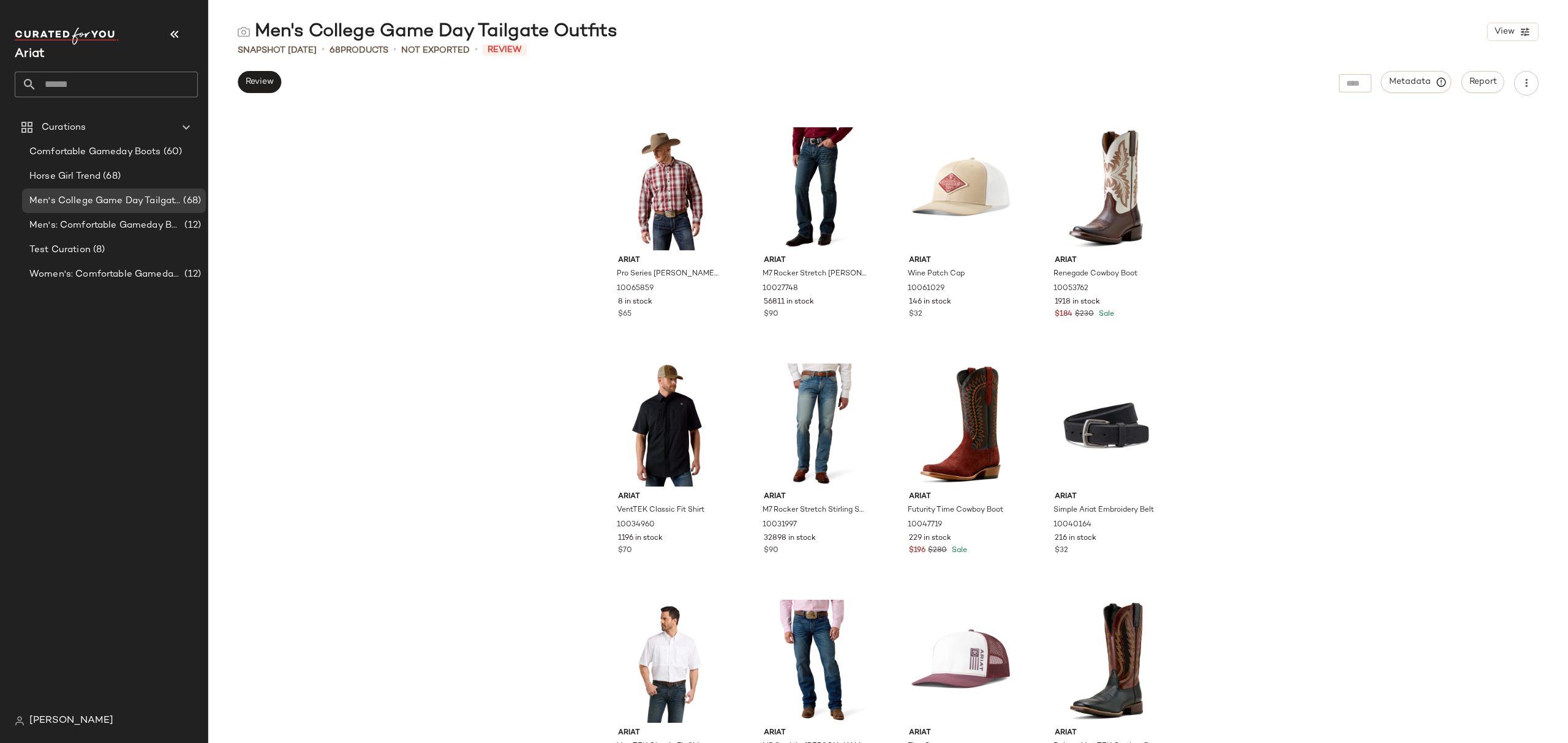
scroll to position [3387, 0]
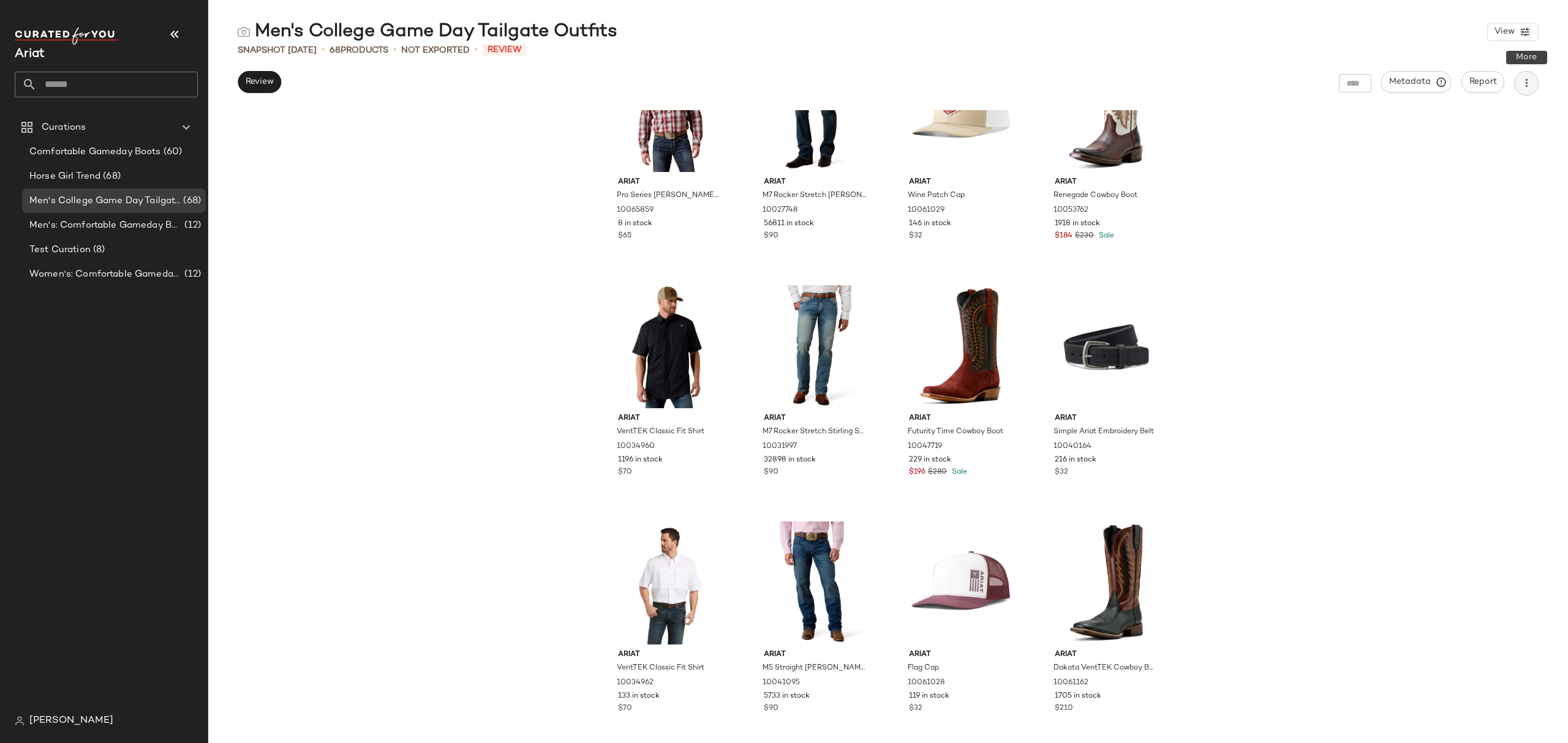
click at [1176, 78] on icon "button" at bounding box center [1526, 83] width 12 height 12
click at [1176, 126] on div "Download CSV" at bounding box center [1463, 118] width 152 height 30
click at [130, 219] on span "Men's: Comfortable Gameday Boots" at bounding box center [105, 225] width 152 height 14
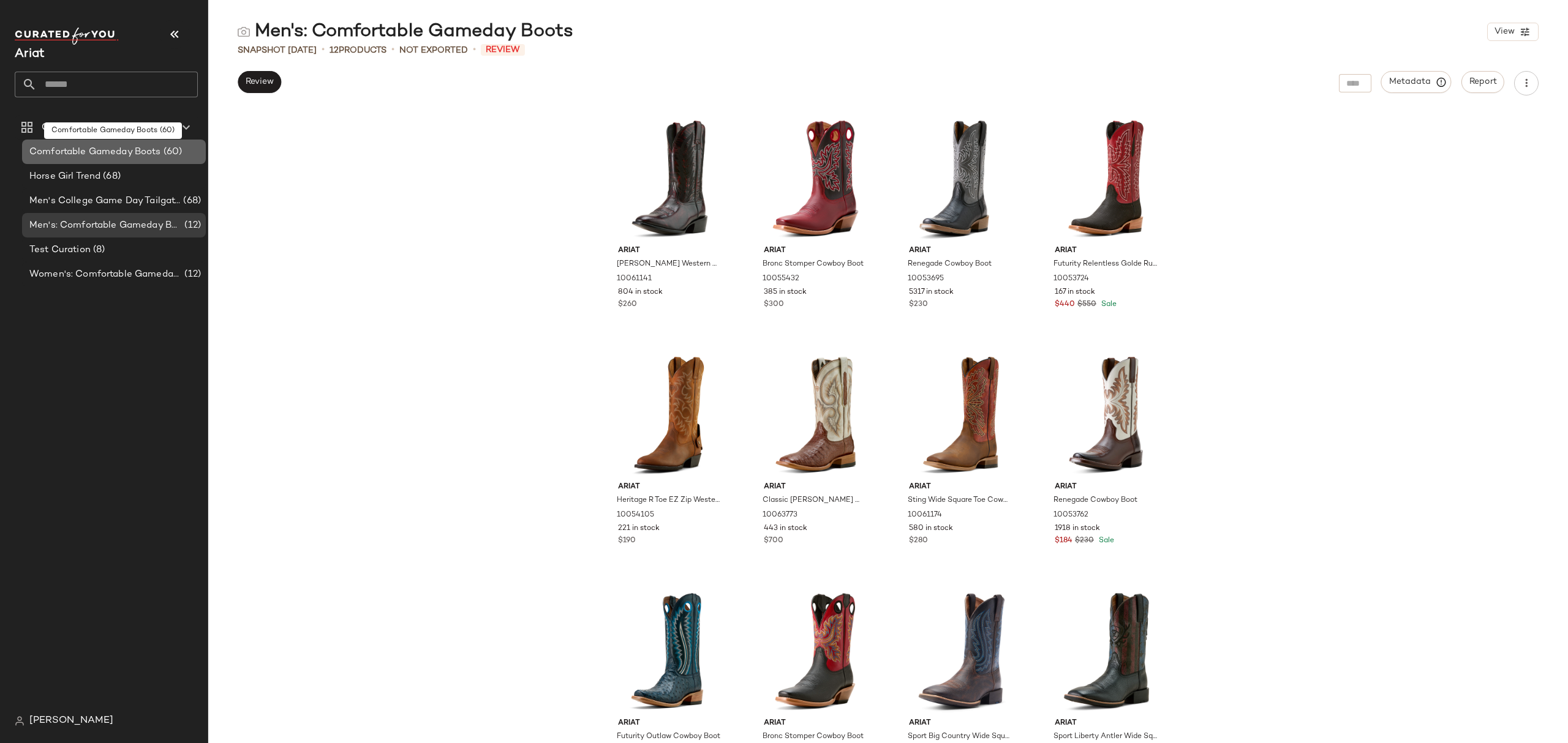
click at [121, 152] on span "Comfortable Gameday Boots" at bounding box center [95, 151] width 132 height 14
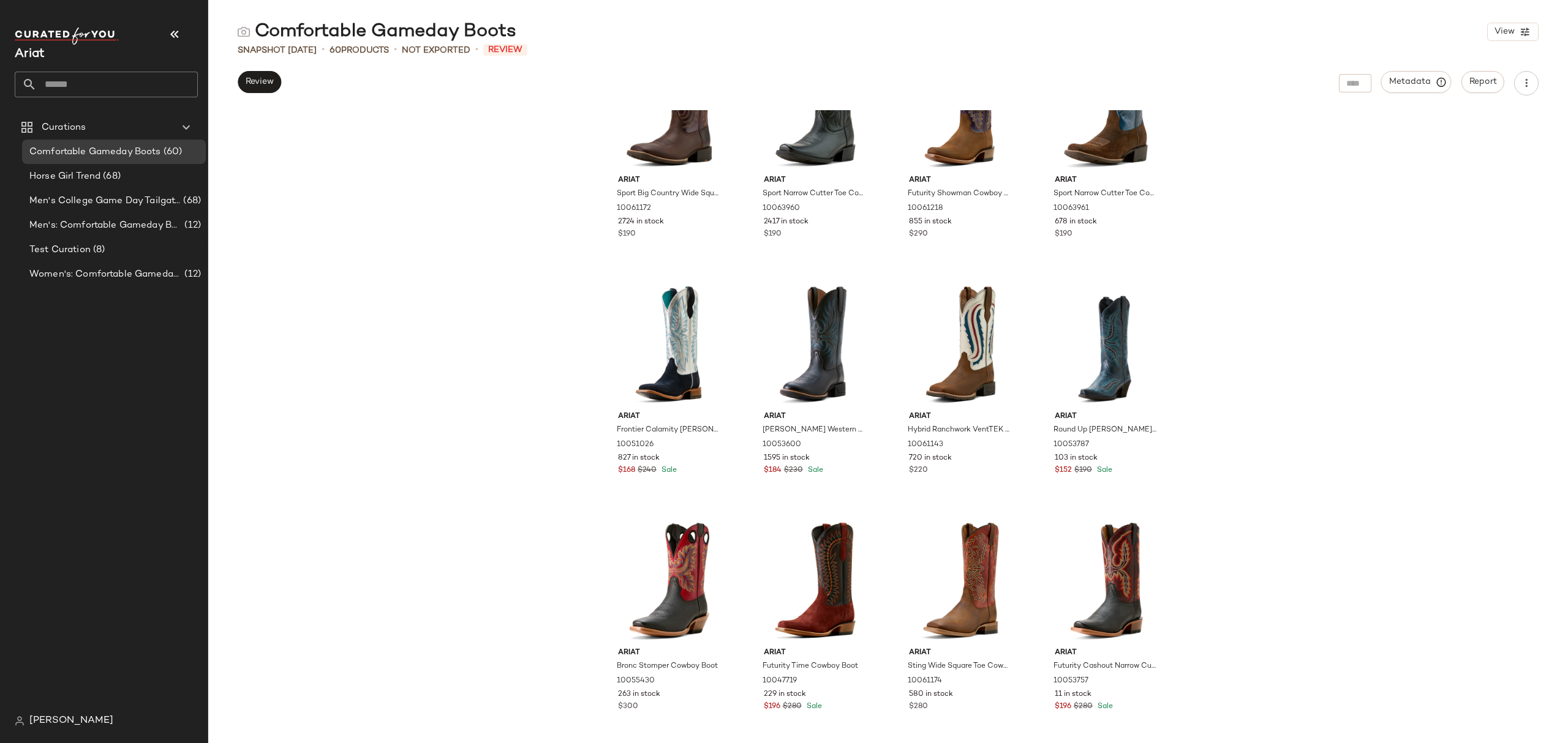
scroll to position [826, 0]
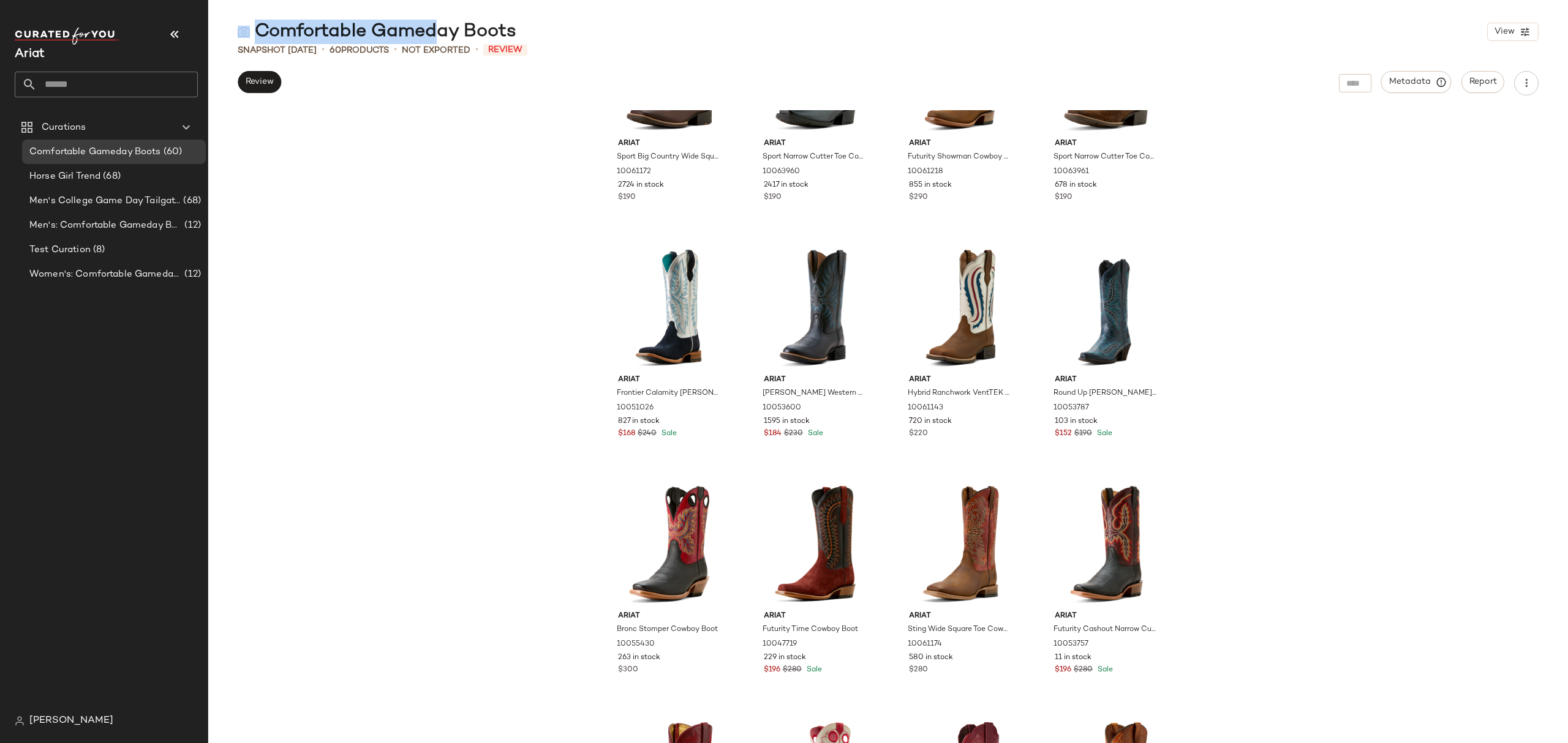
drag, startPoint x: 521, startPoint y: 25, endPoint x: 423, endPoint y: 30, distance: 98.1
click at [423, 30] on div "Comfortable Gameday Boots View" at bounding box center [888, 31] width 1360 height 25
click at [530, 25] on div "Comfortable Gameday Boots View" at bounding box center [888, 31] width 1360 height 25
click at [525, 32] on div "Comfortable Gameday Boots View" at bounding box center [888, 31] width 1360 height 25
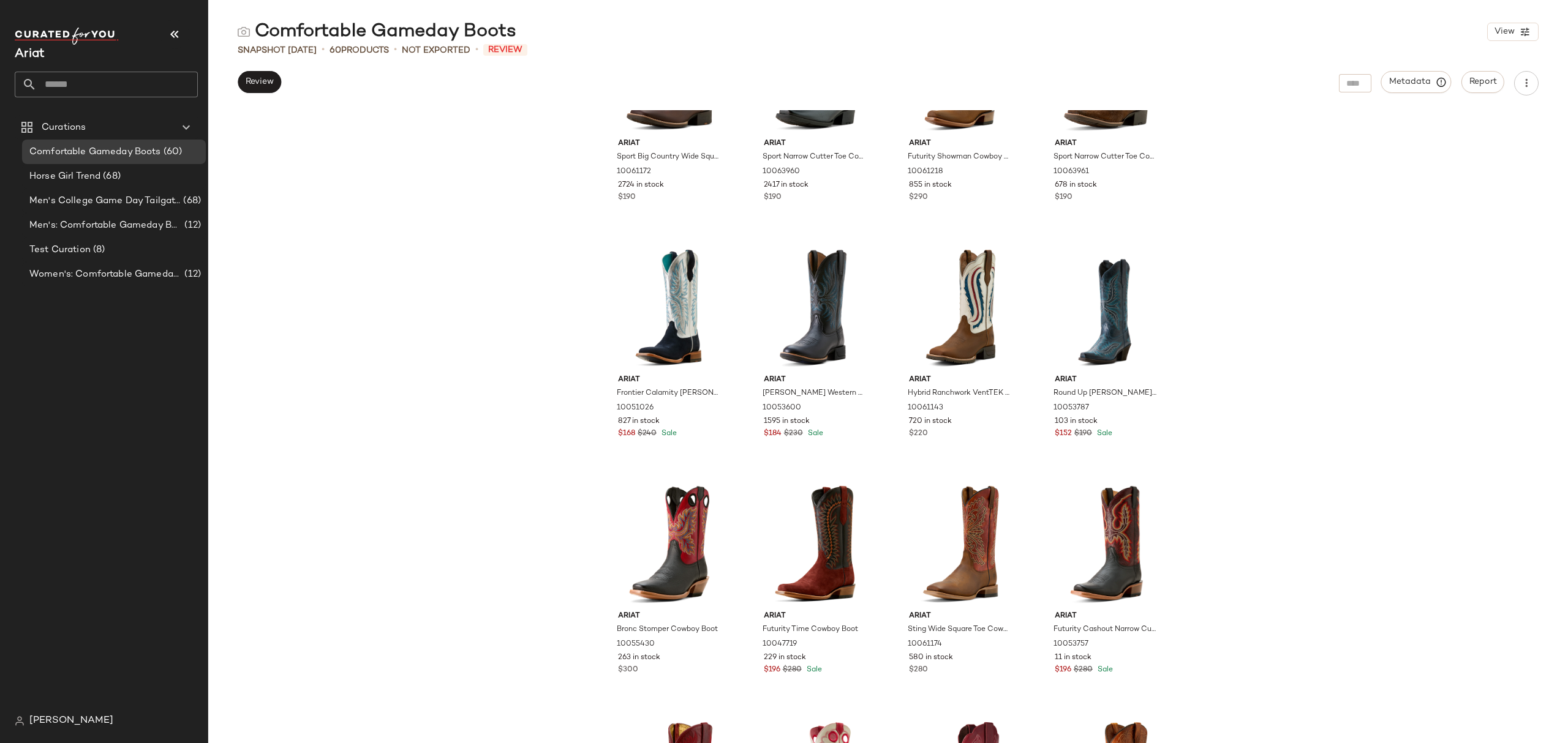
drag, startPoint x: 259, startPoint y: 29, endPoint x: 511, endPoint y: 35, distance: 252.1
click at [511, 35] on div "Comfortable Gameday Boots" at bounding box center [377, 31] width 279 height 25
copy div "Comfortable Gameday Boots"
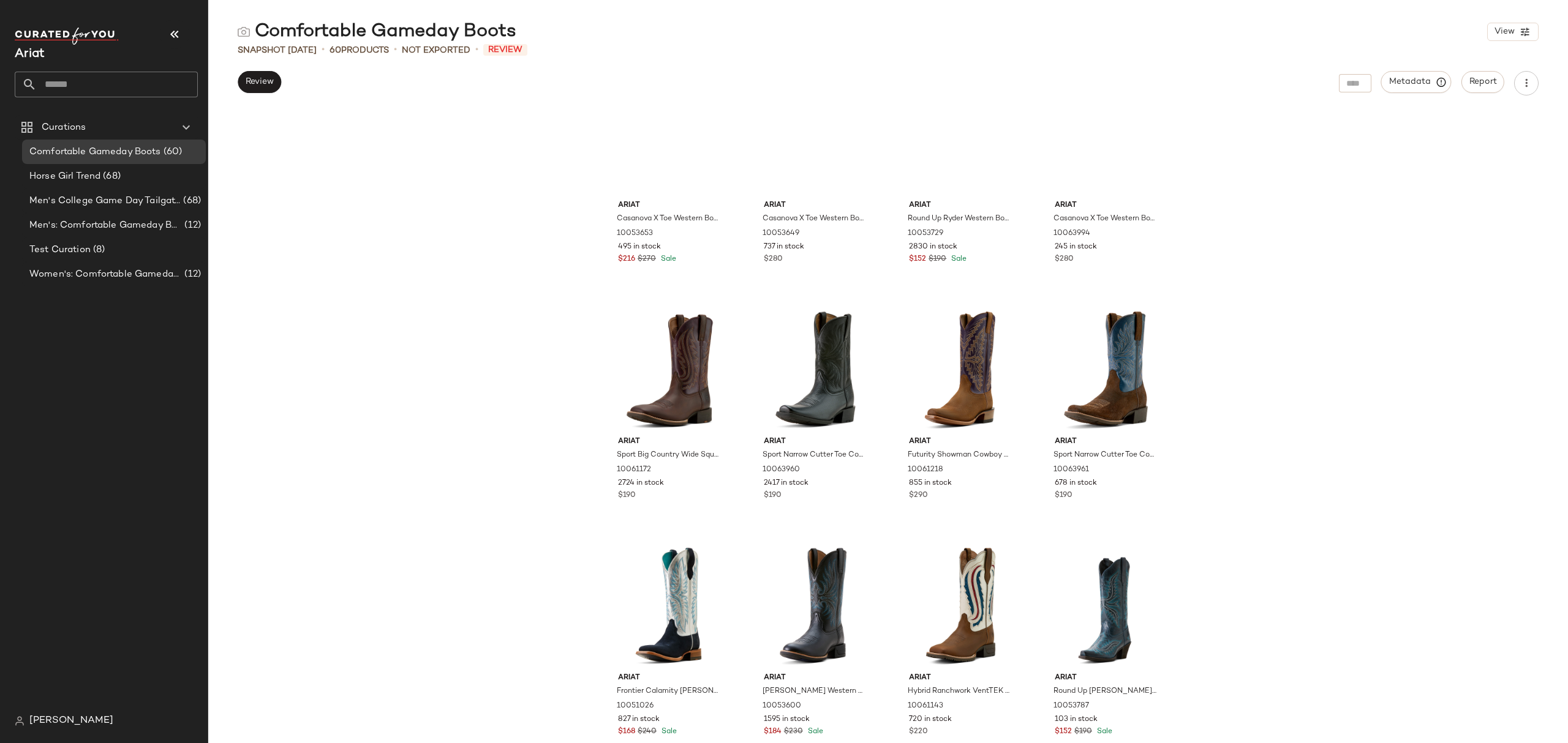
scroll to position [383, 0]
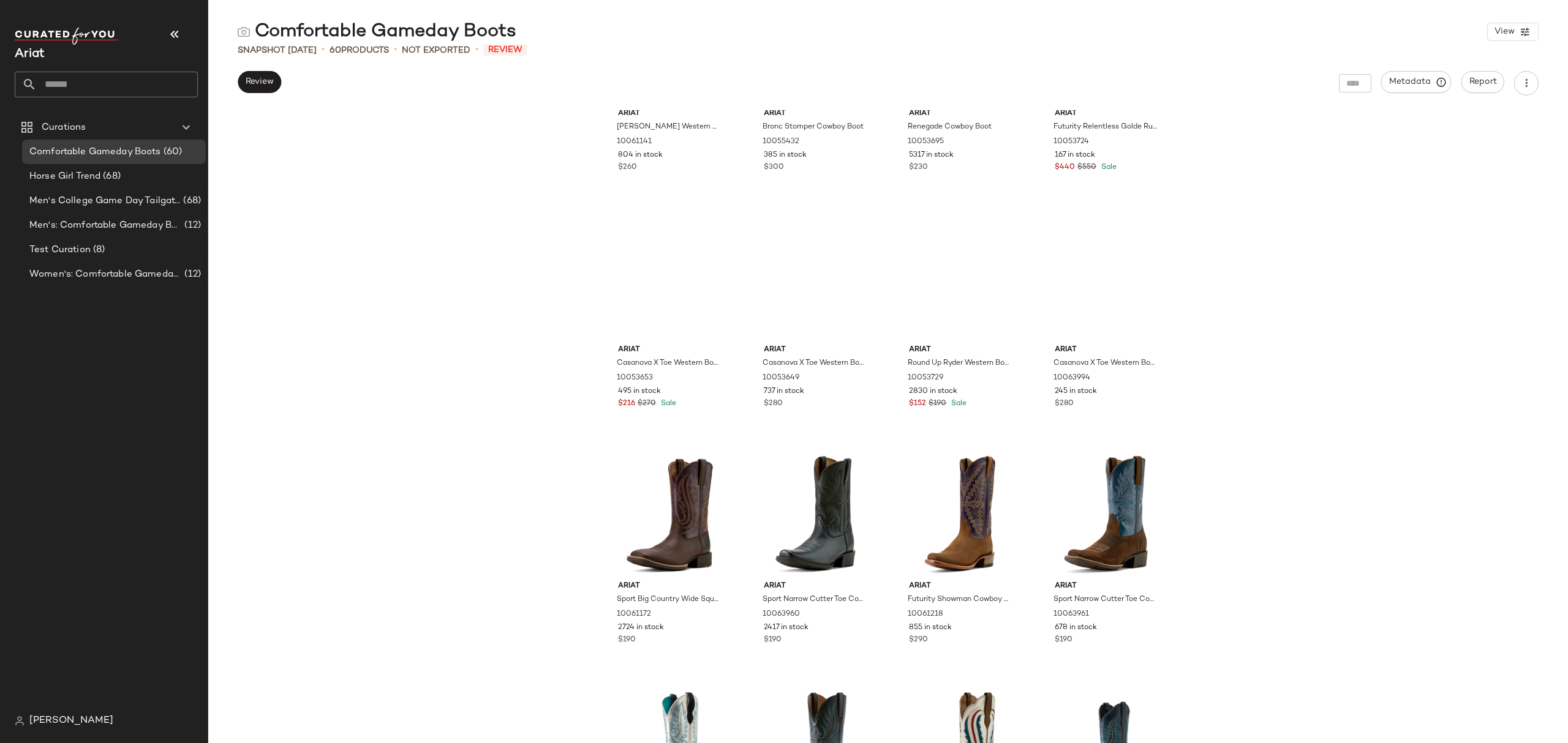
click at [1176, 230] on div "Ariat [PERSON_NAME] Western Boot 10061141 804 in stock $260 Ariat Bronc Stomper…" at bounding box center [888, 426] width 1360 height 633
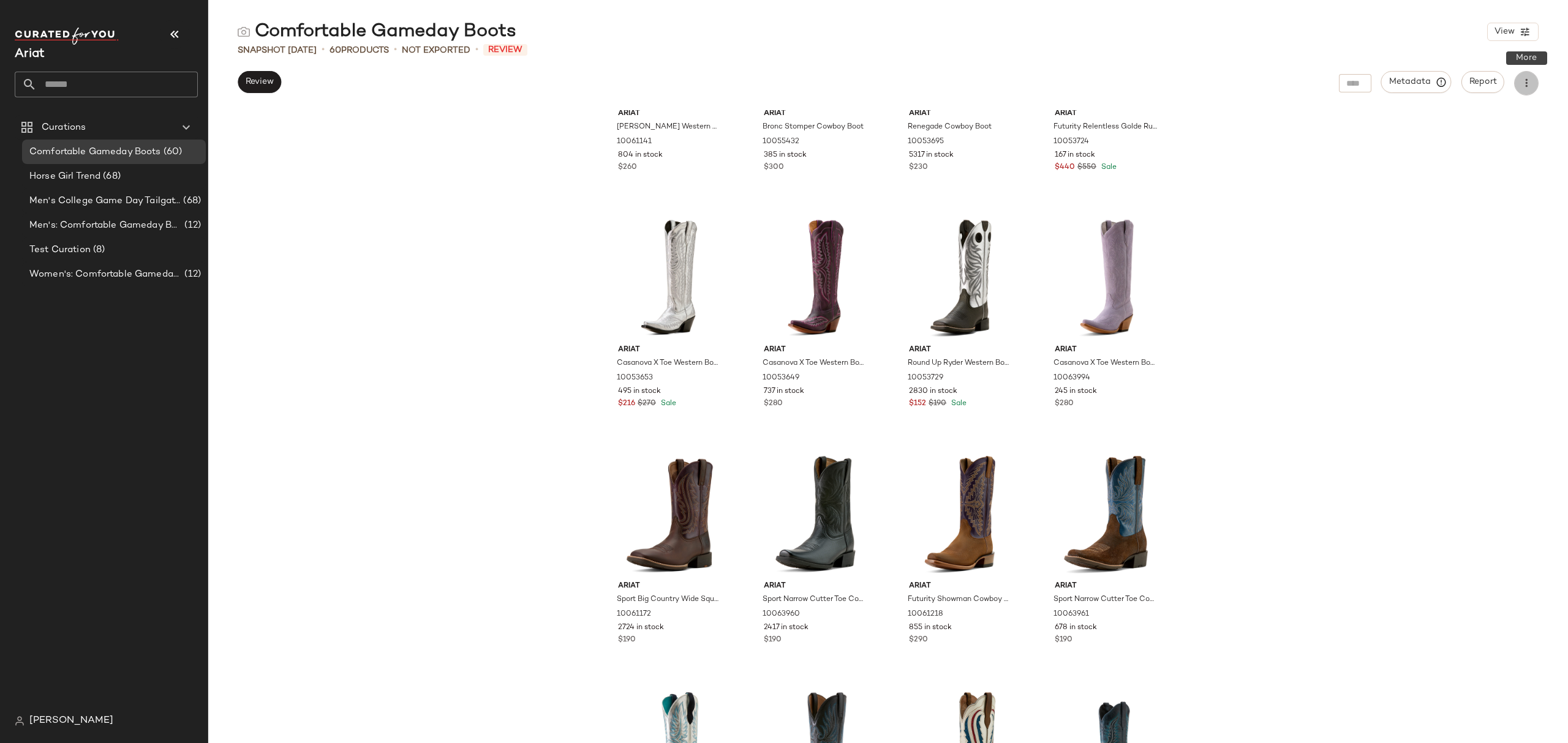
click at [1176, 78] on icon "button" at bounding box center [1526, 83] width 12 height 12
click at [1176, 121] on span "Download CSV" at bounding box center [1471, 118] width 115 height 13
click at [128, 226] on span "Men's: Comfortable Gameday Boots" at bounding box center [105, 225] width 152 height 14
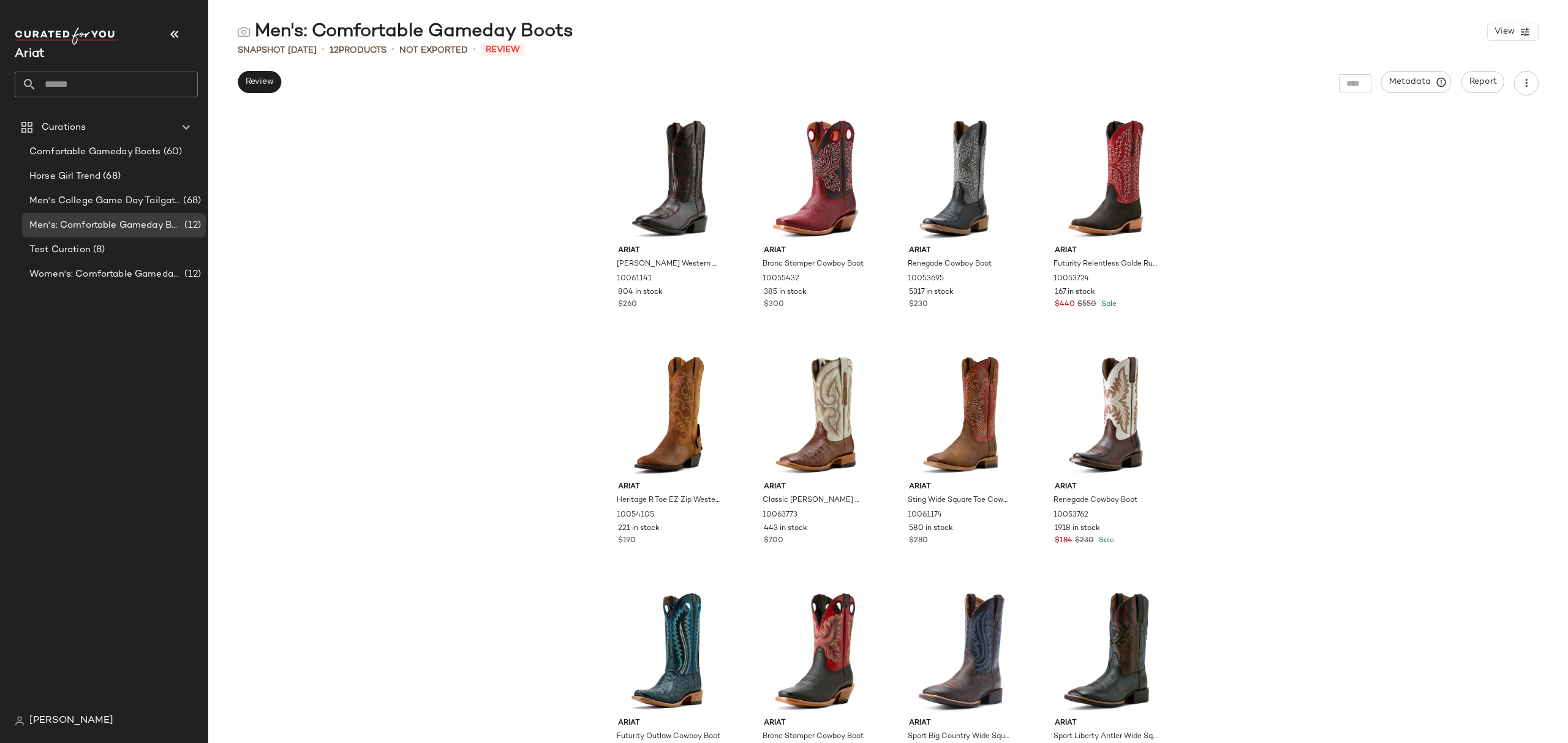
click at [342, 263] on div "Ariat [PERSON_NAME] Western Boot 10061141 804 in stock $260 Ariat Bronc Stomper…" at bounding box center [888, 426] width 1360 height 633
click at [110, 201] on span "Men's College Game Day Tailgate Outfits" at bounding box center [105, 200] width 151 height 14
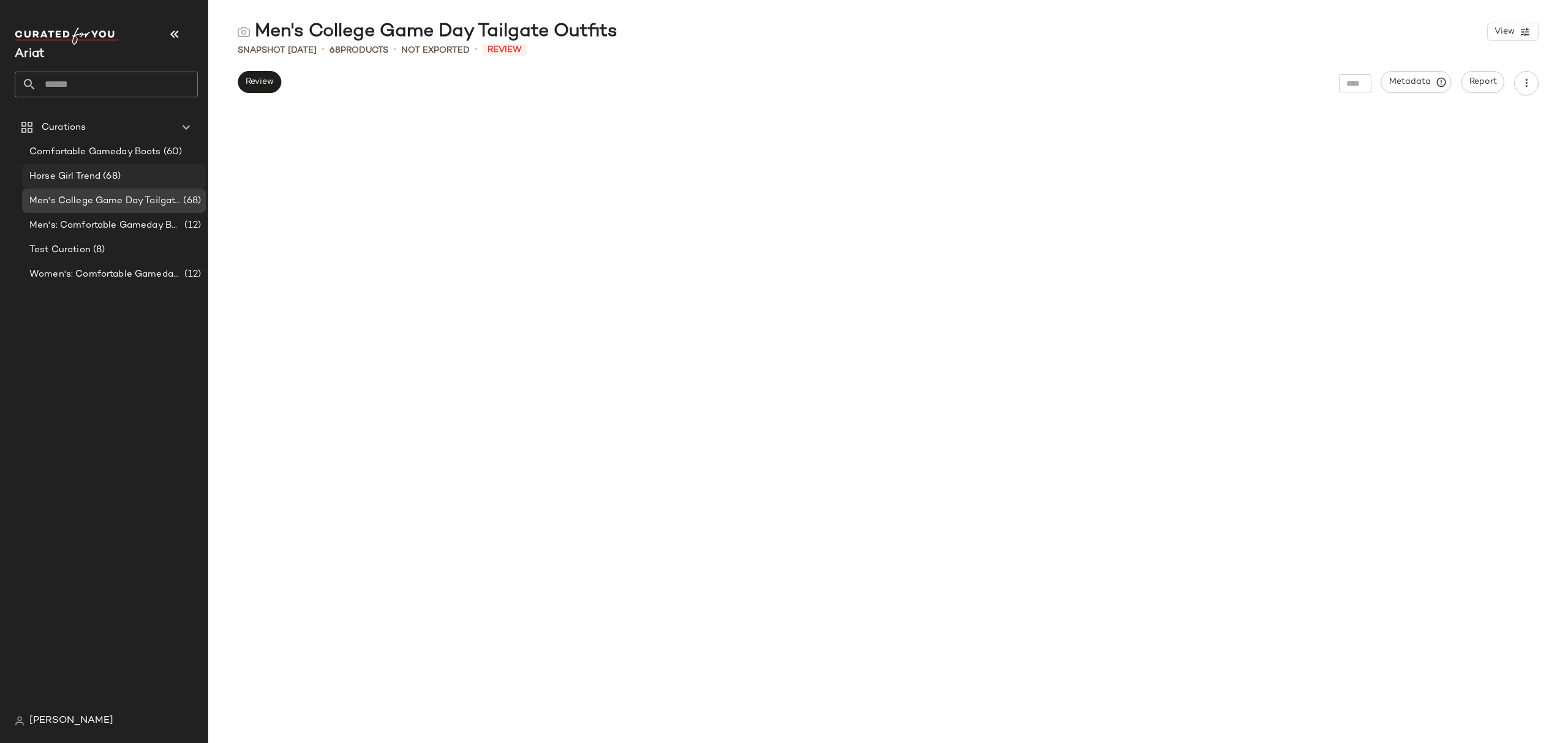
scroll to position [1655, 0]
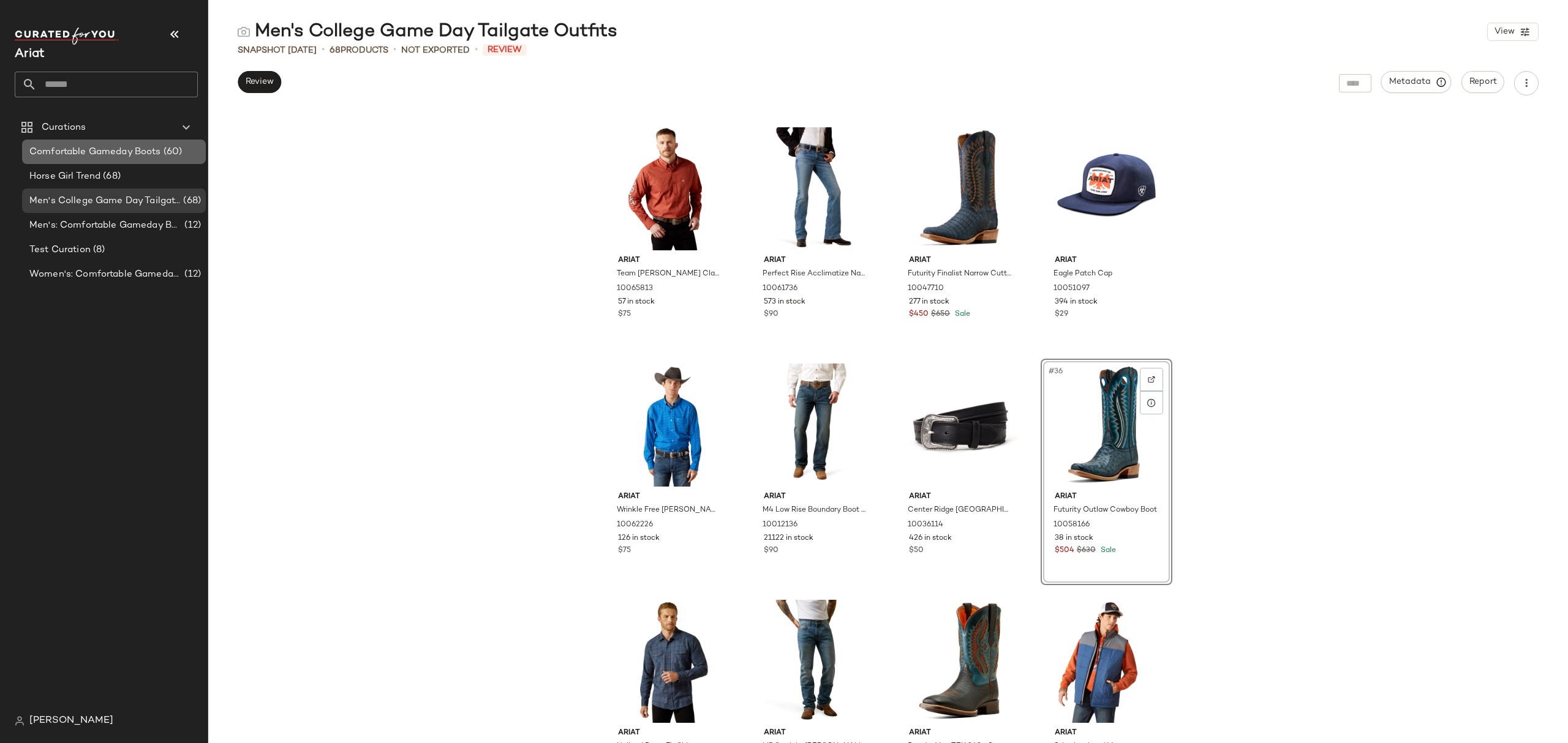
click at [117, 152] on span "Comfortable Gameday Boots" at bounding box center [95, 151] width 132 height 14
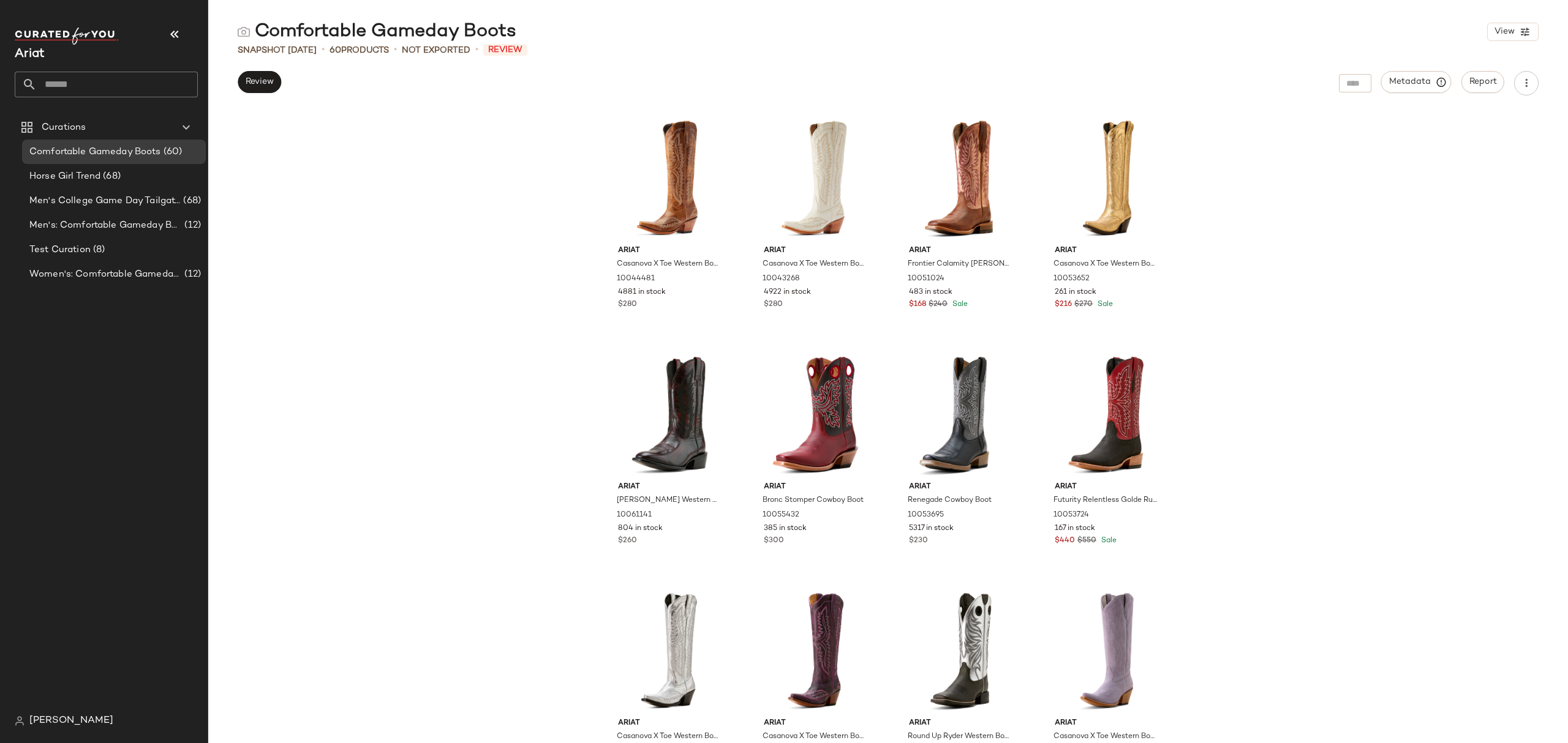
click at [1176, 308] on div "Ariat Casanova X Toe Western Boot 10044481 4881 in stock $280 Ariat Casanova X …" at bounding box center [888, 426] width 1360 height 633
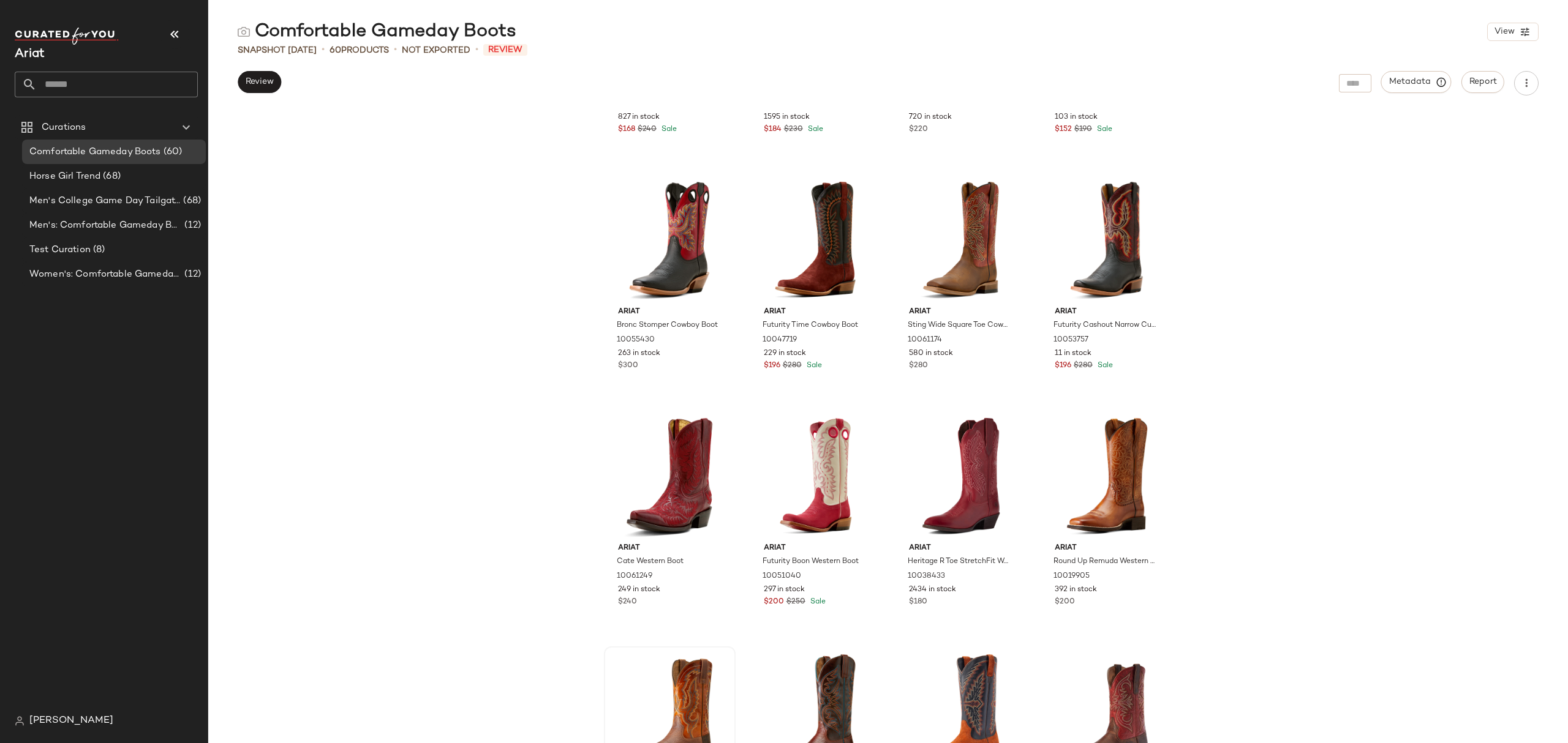
scroll to position [1153, 0]
